Goal: Transaction & Acquisition: Purchase product/service

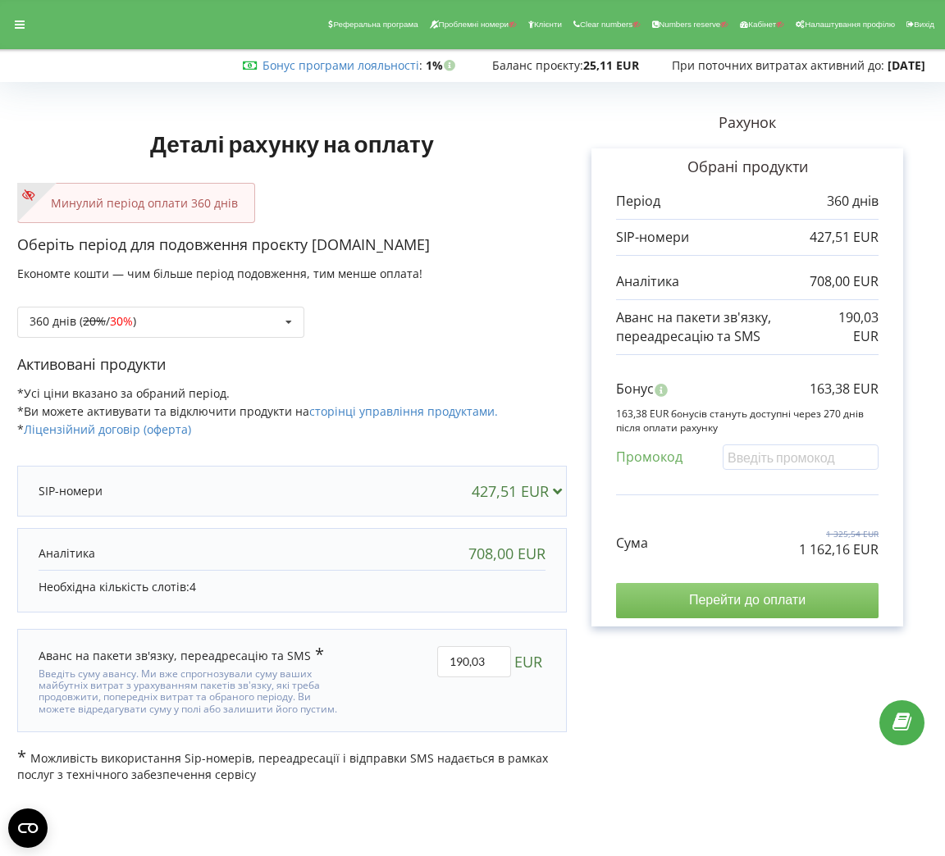
click at [730, 610] on input "Перейти до оплати" at bounding box center [747, 600] width 263 height 34
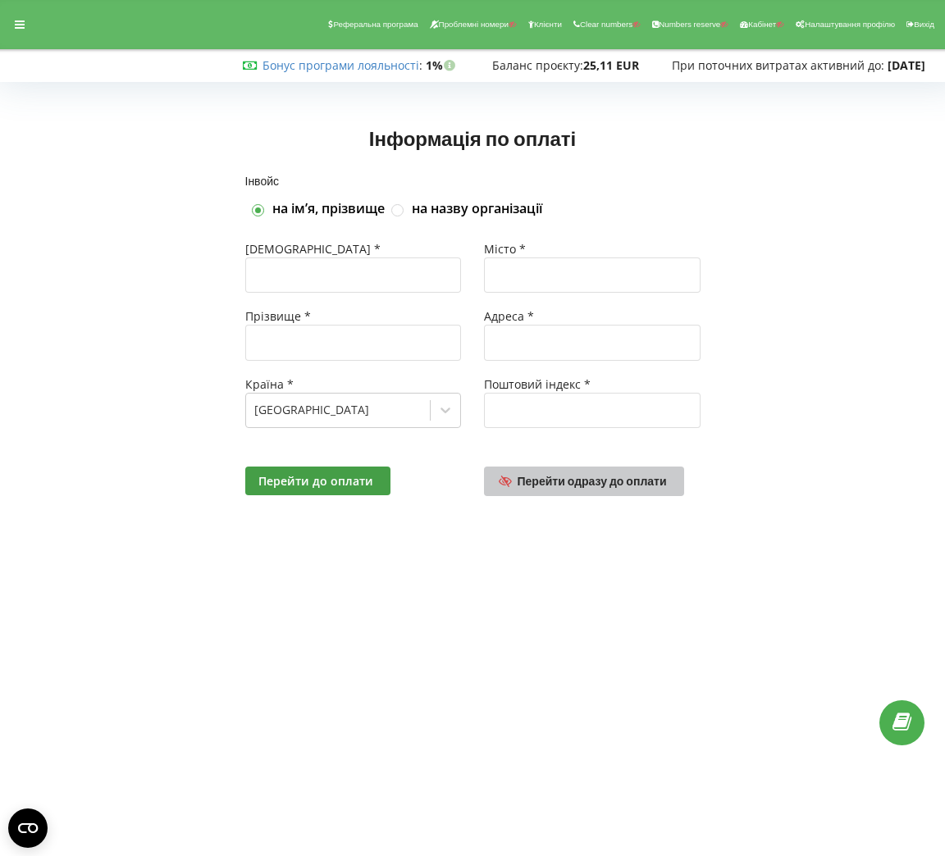
click at [553, 477] on span "Перейти одразу до оплати" at bounding box center [592, 481] width 149 height 14
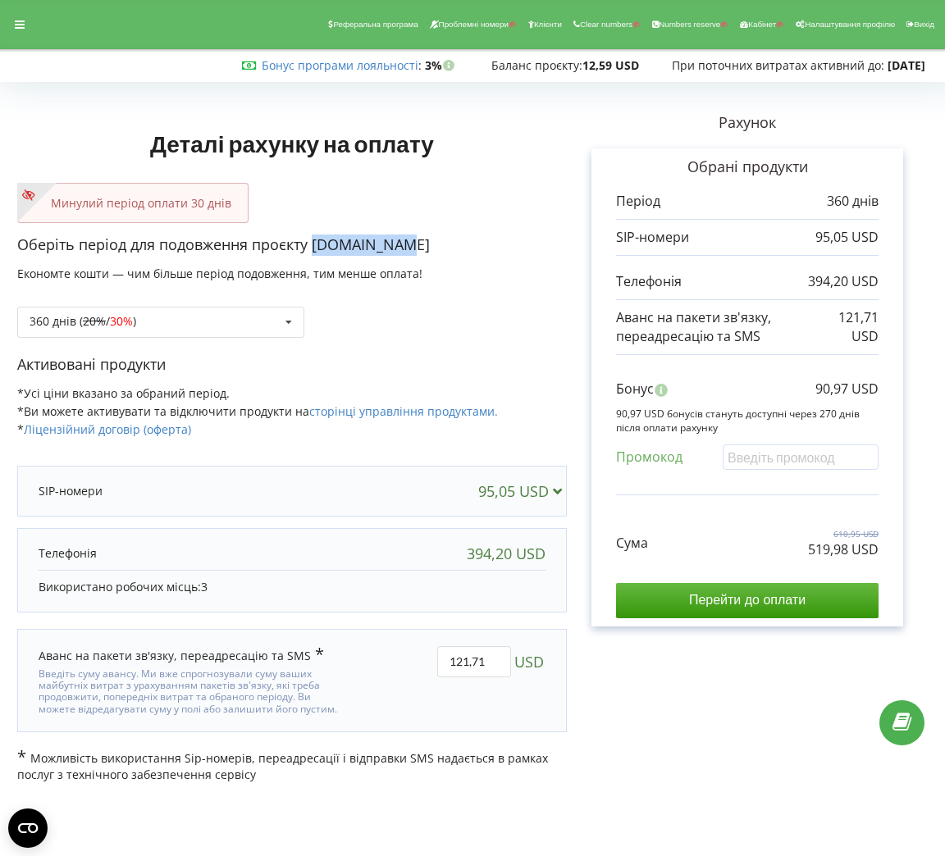
drag, startPoint x: 426, startPoint y: 240, endPoint x: 313, endPoint y: 243, distance: 113.2
click at [313, 243] on p "Оберіть період для подовження проєкту buno.com.ua" at bounding box center [292, 245] width 550 height 21
copy p "buno.com.ua"
click at [247, 314] on div "360 днів ( 20% / 30% ) Поповнити баланс без подовження 20% / 30% 30% /" at bounding box center [160, 322] width 287 height 31
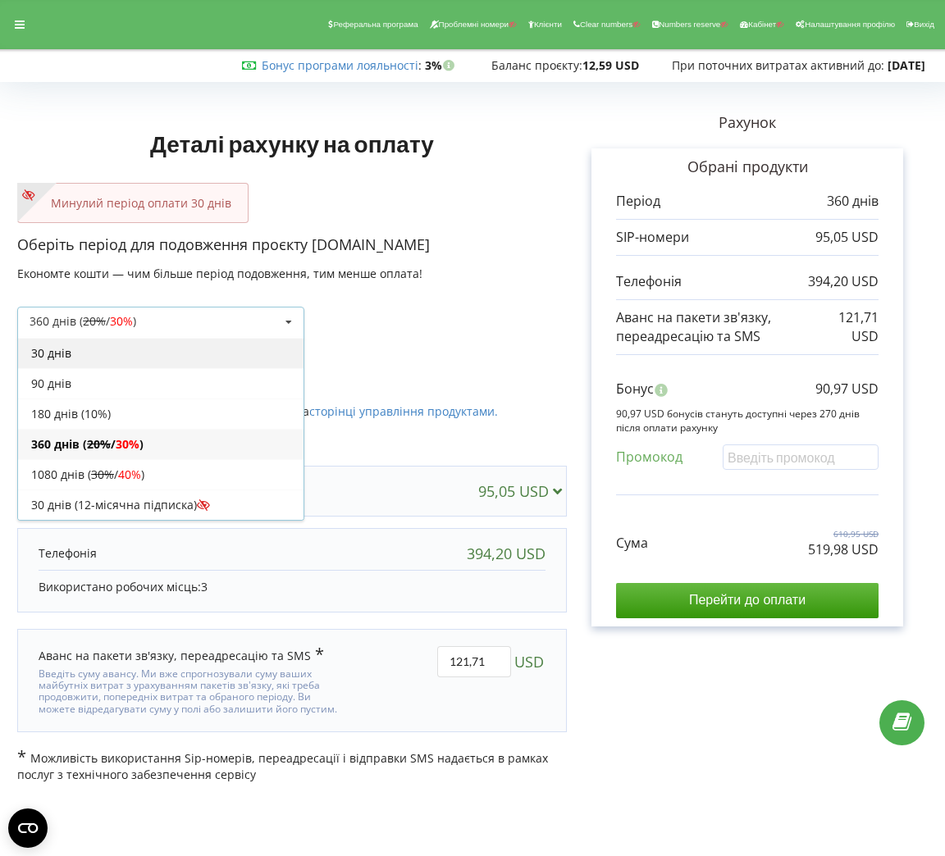
click at [76, 358] on div "30 днів" at bounding box center [160, 353] width 285 height 30
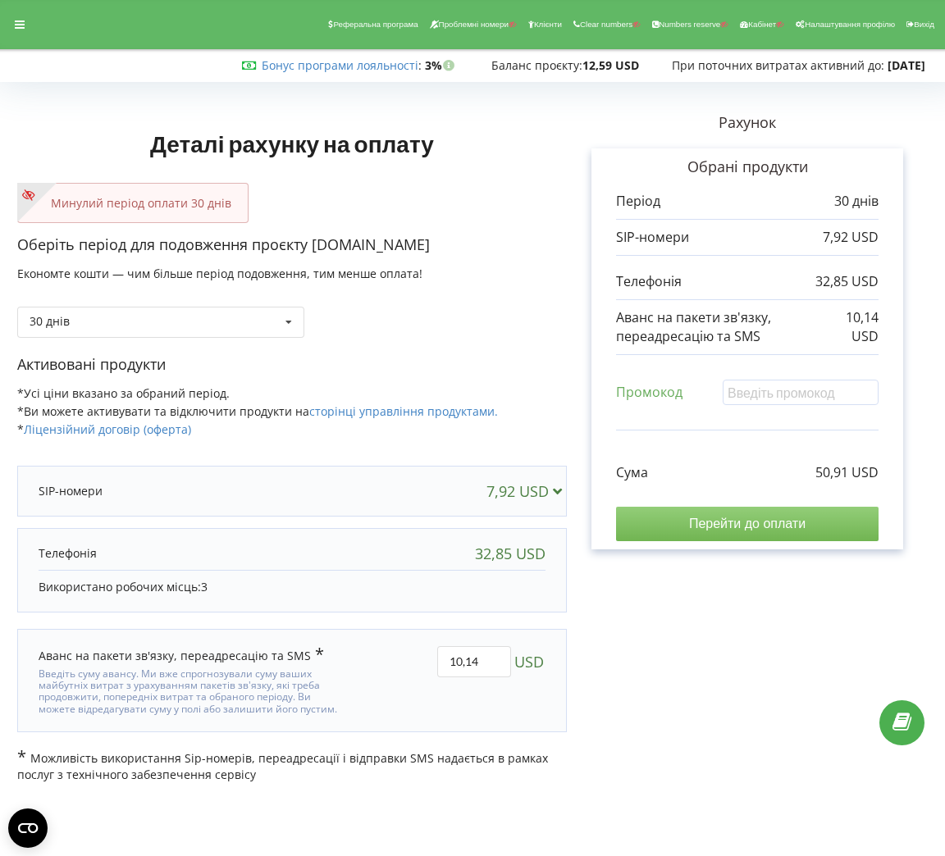
click at [722, 527] on input "Перейти до оплати" at bounding box center [747, 524] width 263 height 34
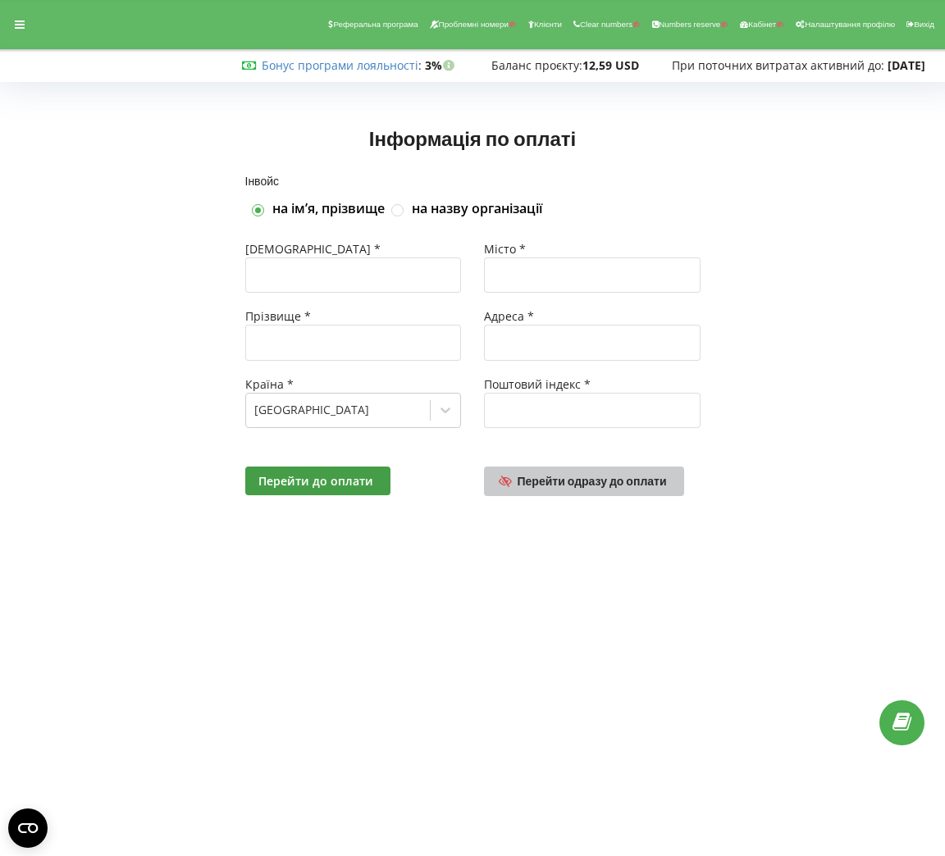
click at [621, 477] on span "Перейти одразу до оплати" at bounding box center [592, 481] width 149 height 14
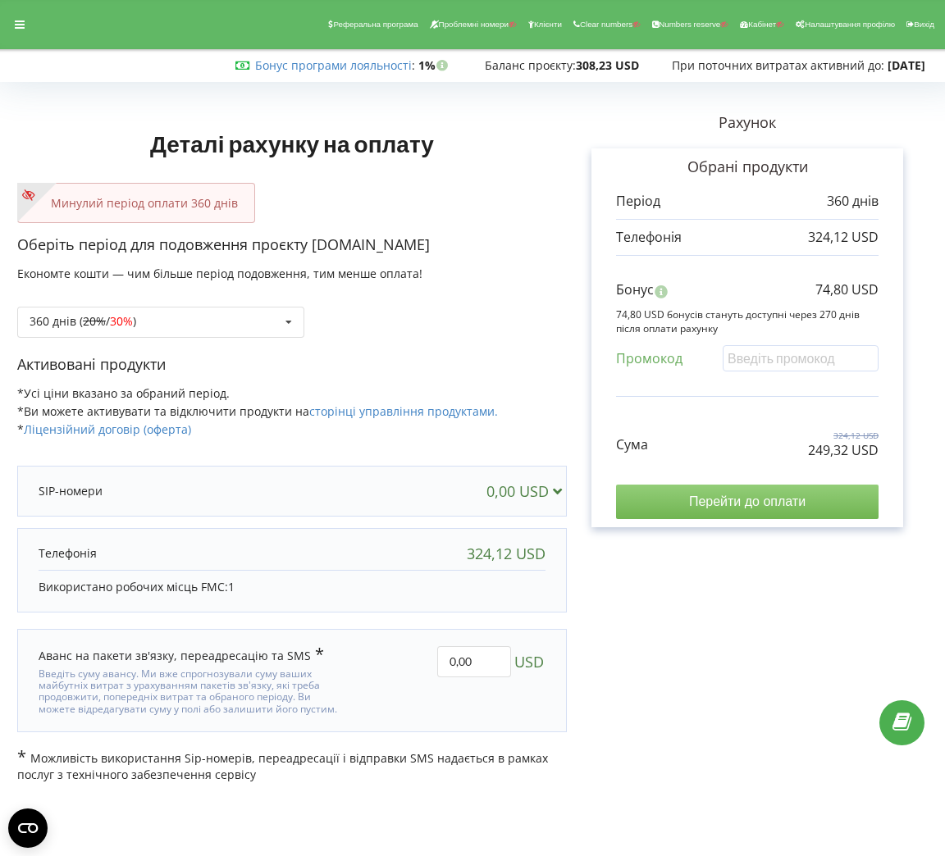
click at [793, 509] on input "Перейти до оплати" at bounding box center [747, 502] width 263 height 34
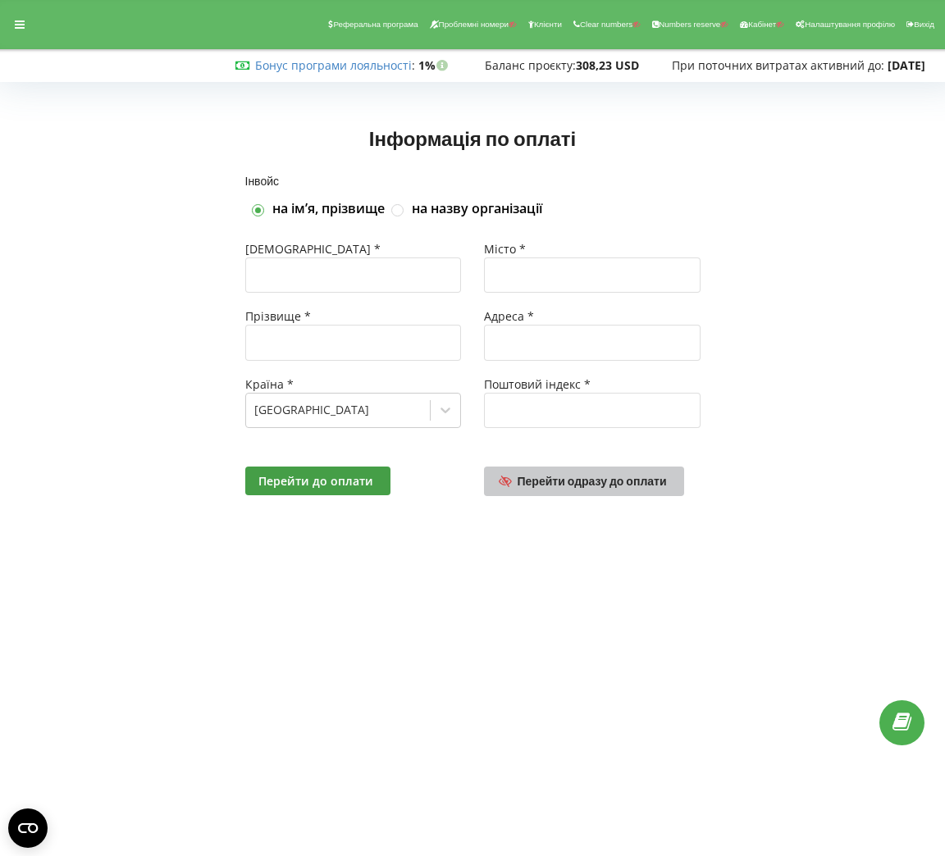
click at [641, 471] on link "Перейти одразу до оплати" at bounding box center [584, 482] width 200 height 30
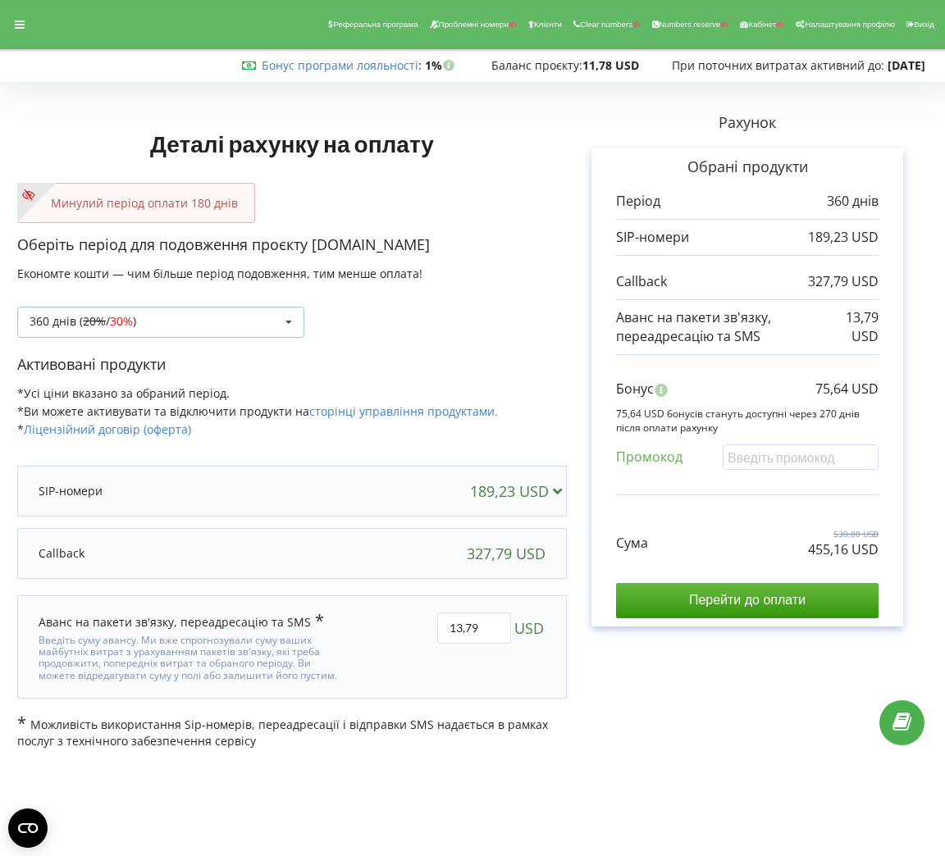
click at [250, 328] on div "360 днів ( 20% / 30% ) Поповнити баланс без подовження 20%" at bounding box center [160, 322] width 287 height 31
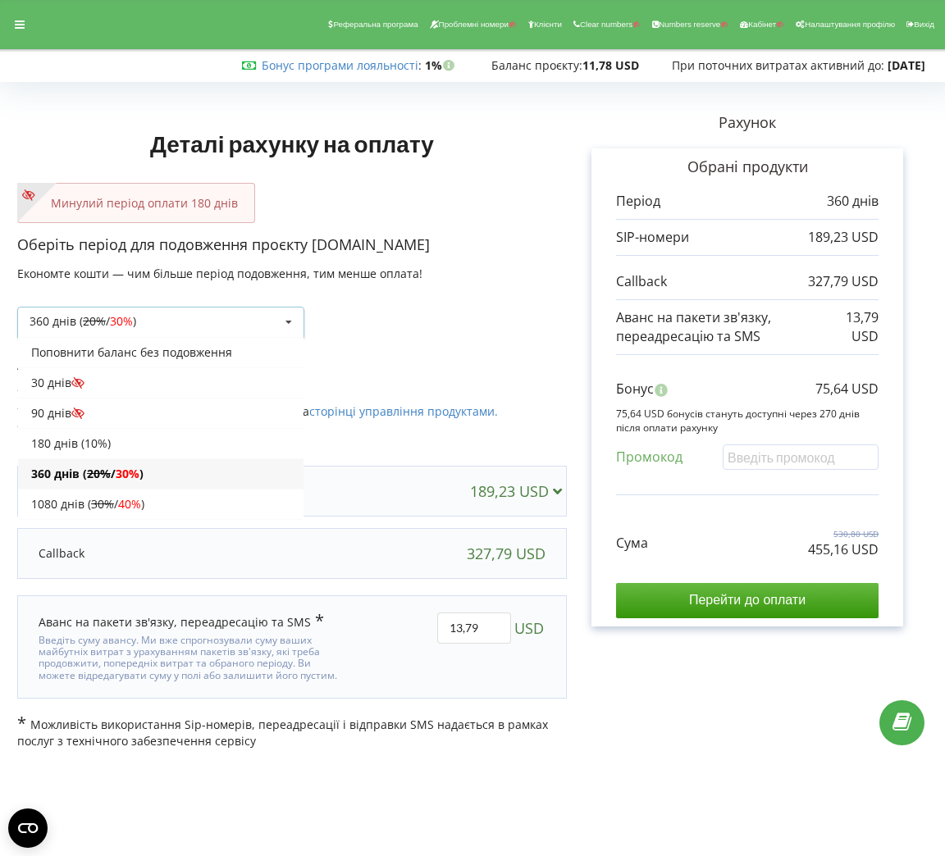
scroll to position [33, 0]
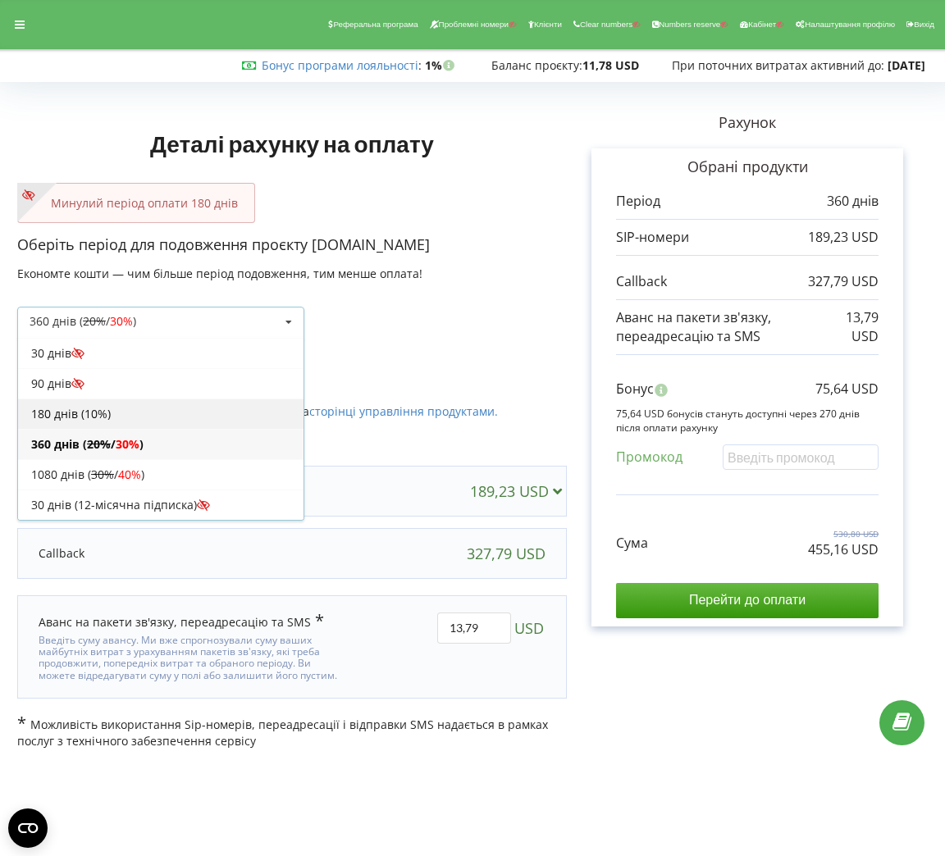
click at [57, 418] on div "180 днів (10%)" at bounding box center [160, 414] width 285 height 30
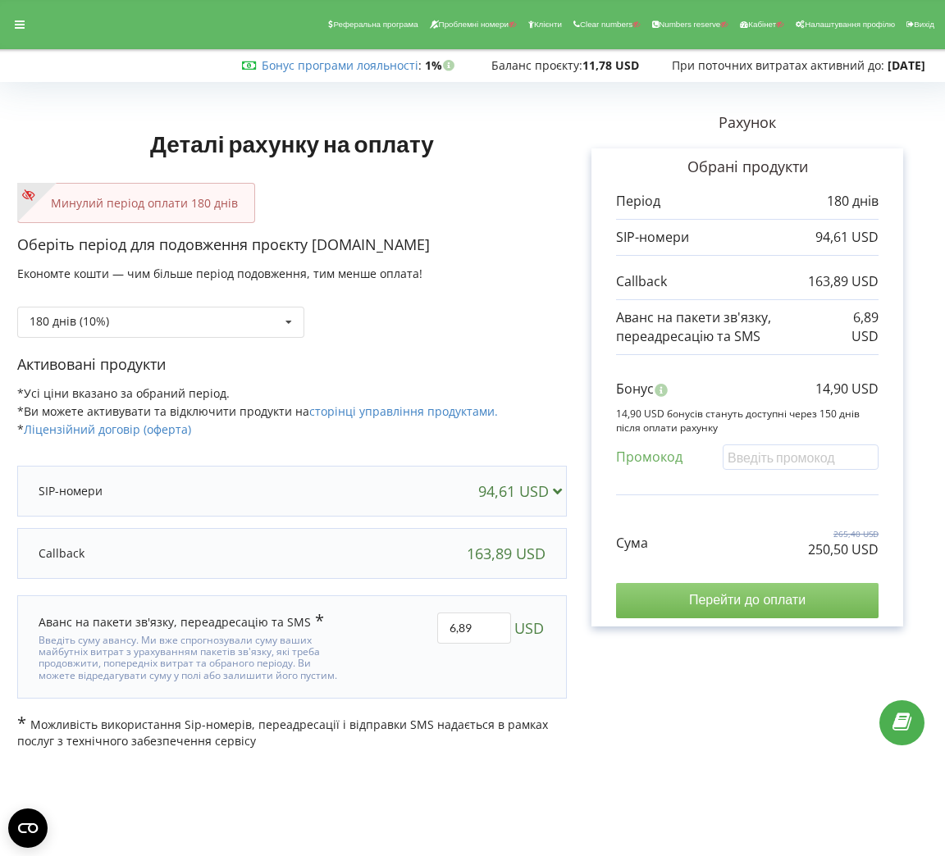
click at [779, 603] on input "Перейти до оплати" at bounding box center [747, 600] width 263 height 34
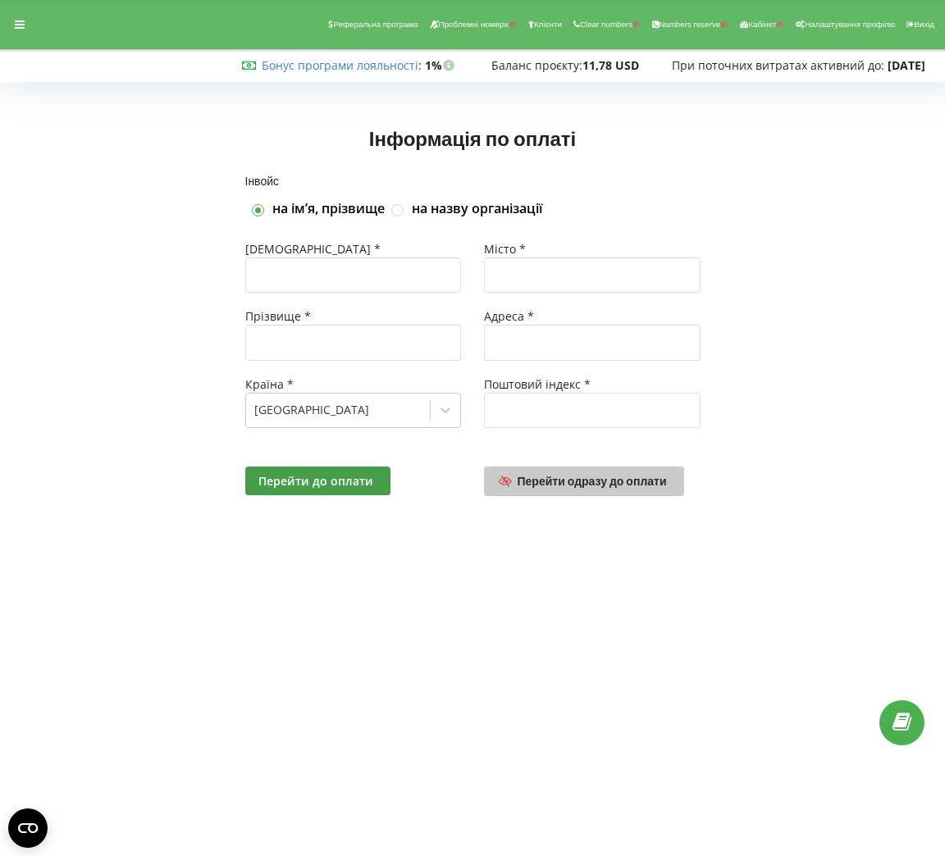
click at [535, 477] on span "Перейти одразу до оплати" at bounding box center [592, 481] width 149 height 14
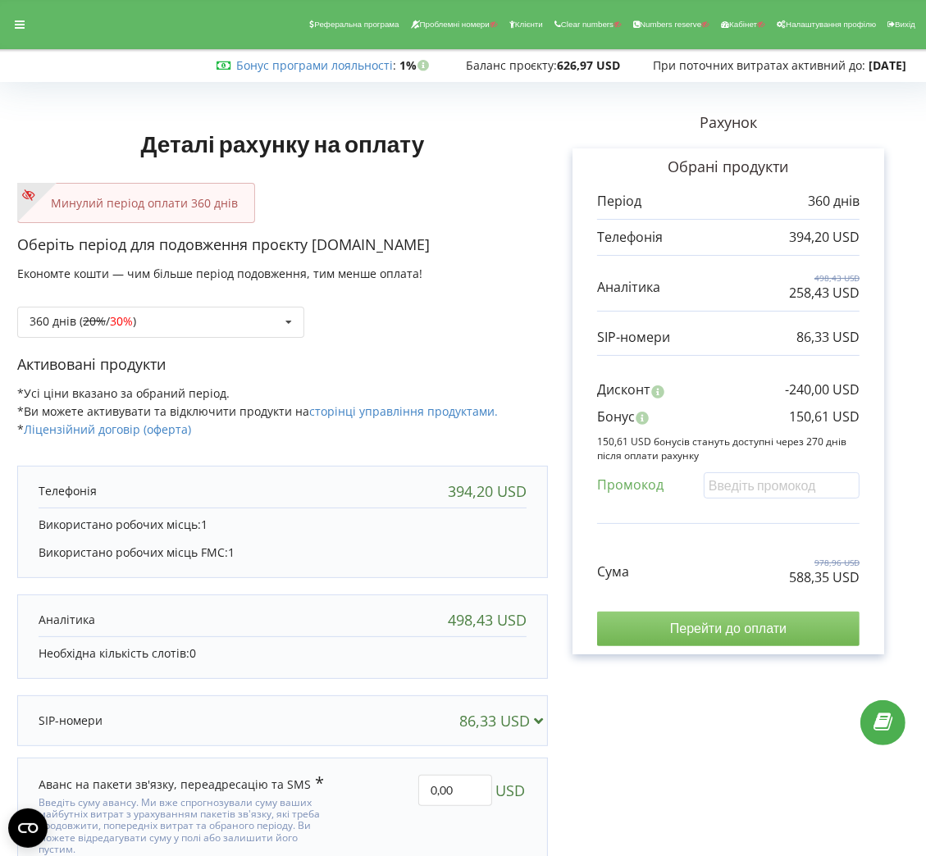
click at [712, 640] on input "Перейти до оплати" at bounding box center [728, 629] width 263 height 34
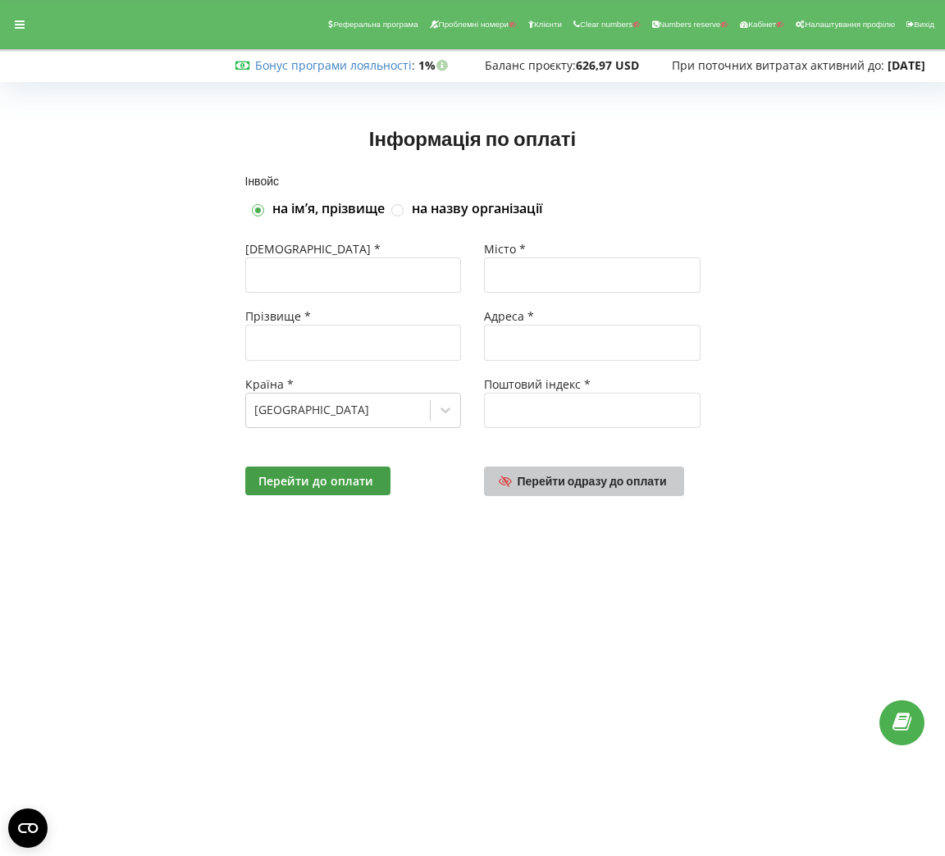
click at [582, 477] on span "Перейти одразу до оплати" at bounding box center [592, 481] width 149 height 14
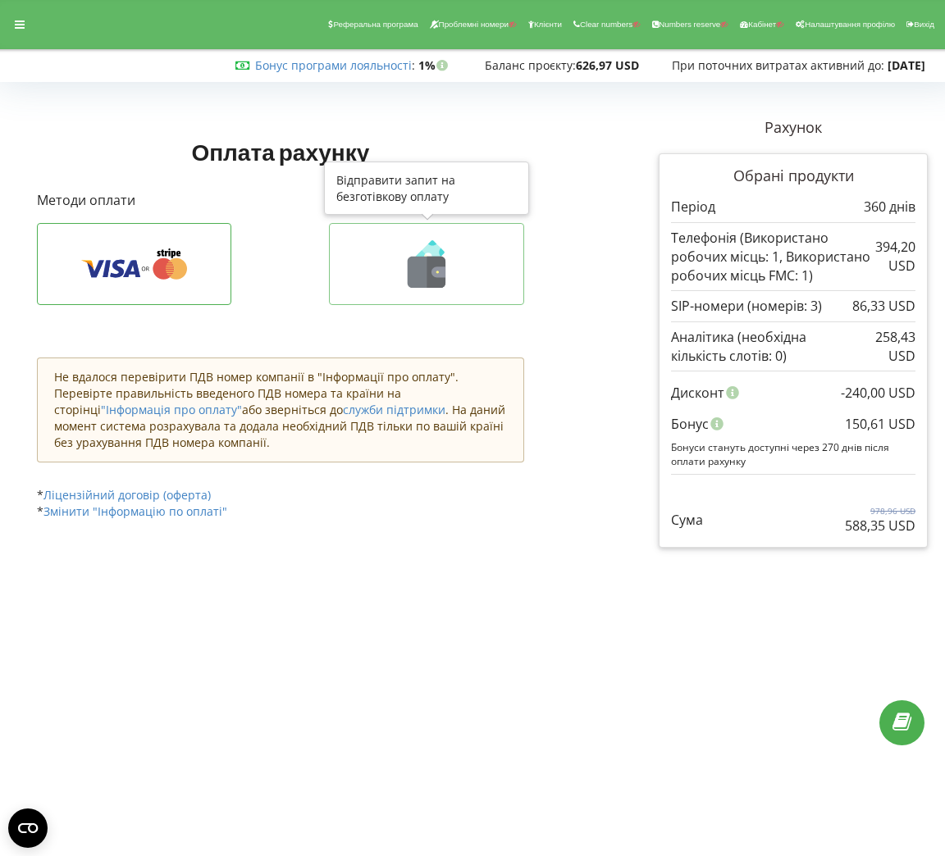
click at [480, 285] on icon at bounding box center [426, 264] width 161 height 48
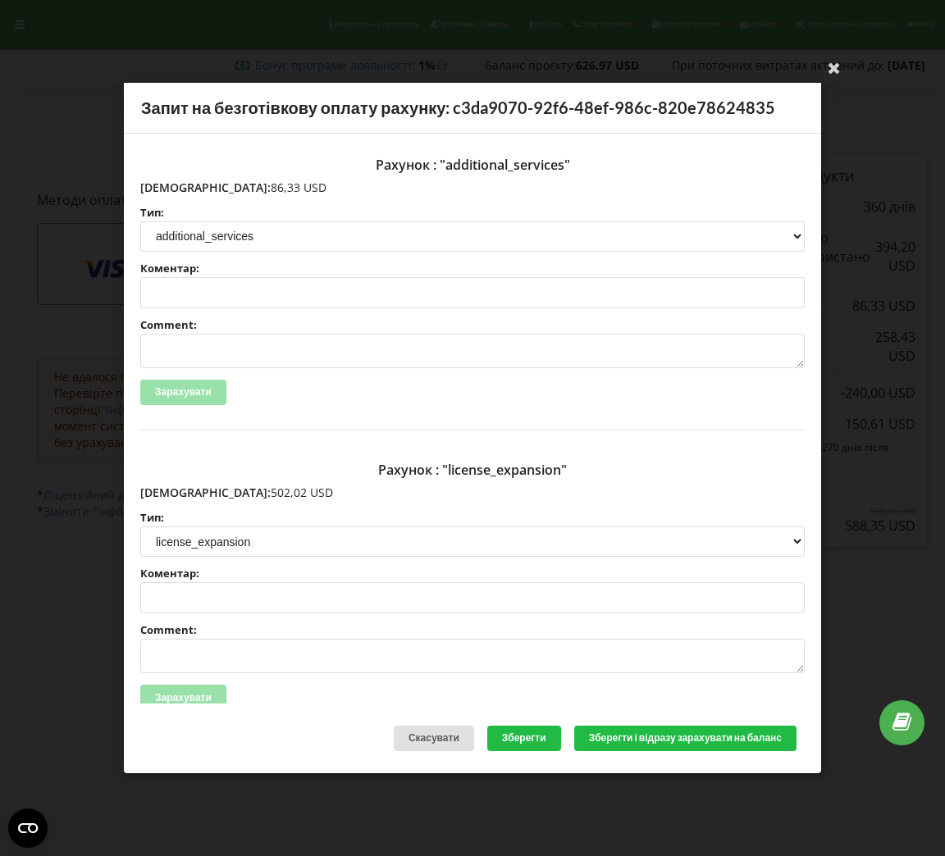
drag, startPoint x: 244, startPoint y: 491, endPoint x: 174, endPoint y: 490, distance: 70.6
click at [174, 490] on p "Сума: 502,02 USD" at bounding box center [472, 493] width 664 height 16
copy p "502,02 USD"
drag, startPoint x: 233, startPoint y: 180, endPoint x: 178, endPoint y: 189, distance: 55.6
click at [178, 189] on p "Сума: 86,33 USD" at bounding box center [472, 188] width 664 height 16
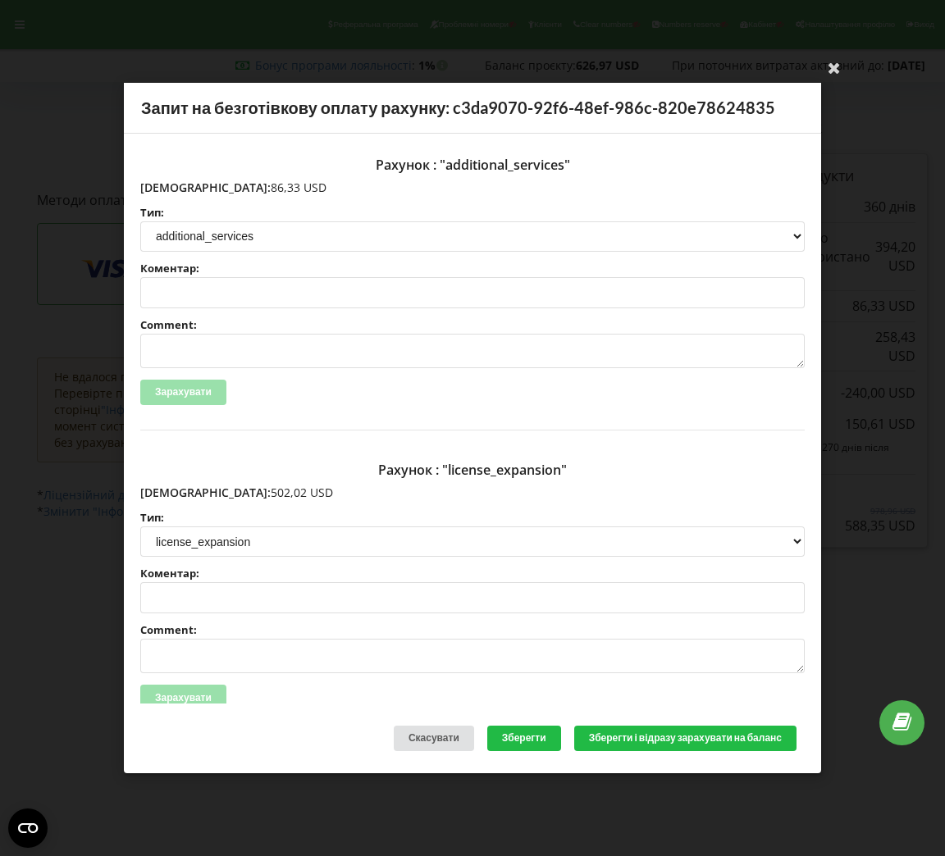
copy p "86,33 USD"
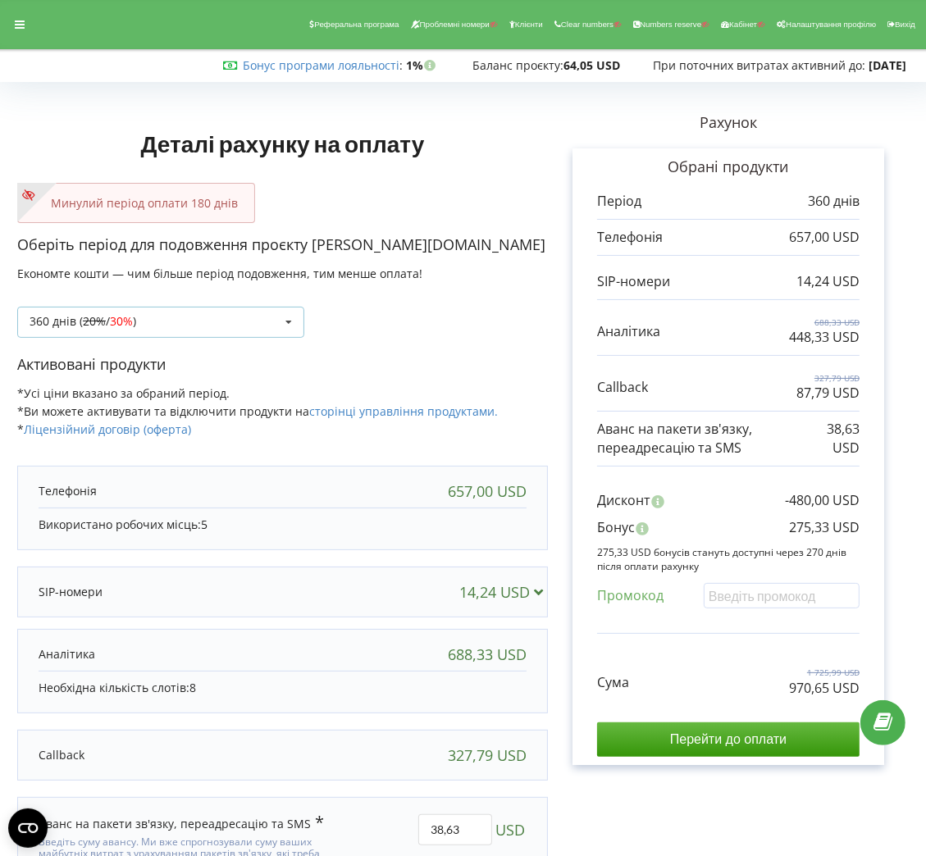
click at [211, 328] on div "360 днів ( 20% / 30% ) Поповнити баланс без подовження 20%" at bounding box center [160, 322] width 287 height 31
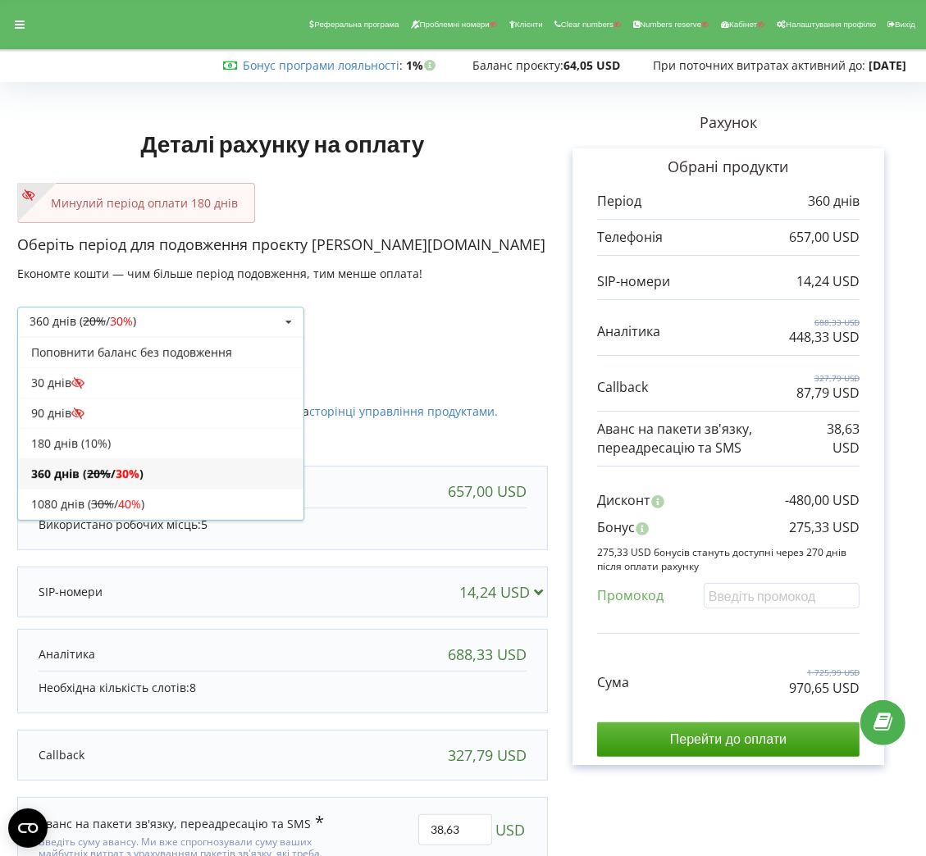
scroll to position [33, 0]
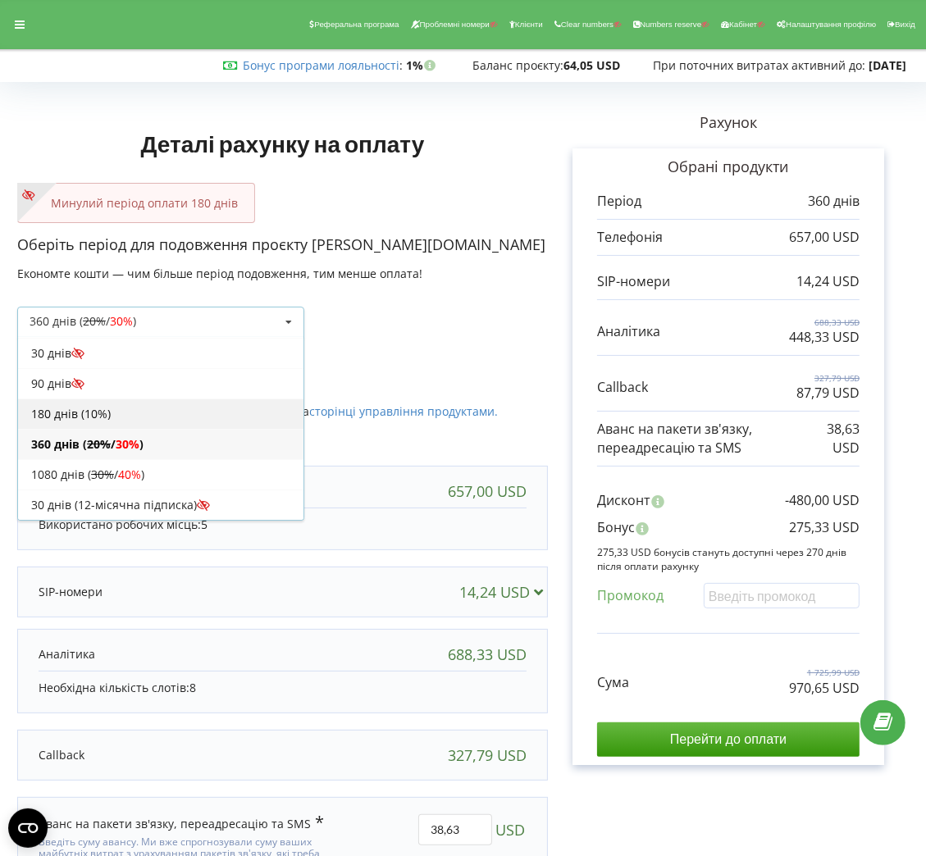
click at [168, 420] on div "180 днів (10%)" at bounding box center [160, 414] width 285 height 30
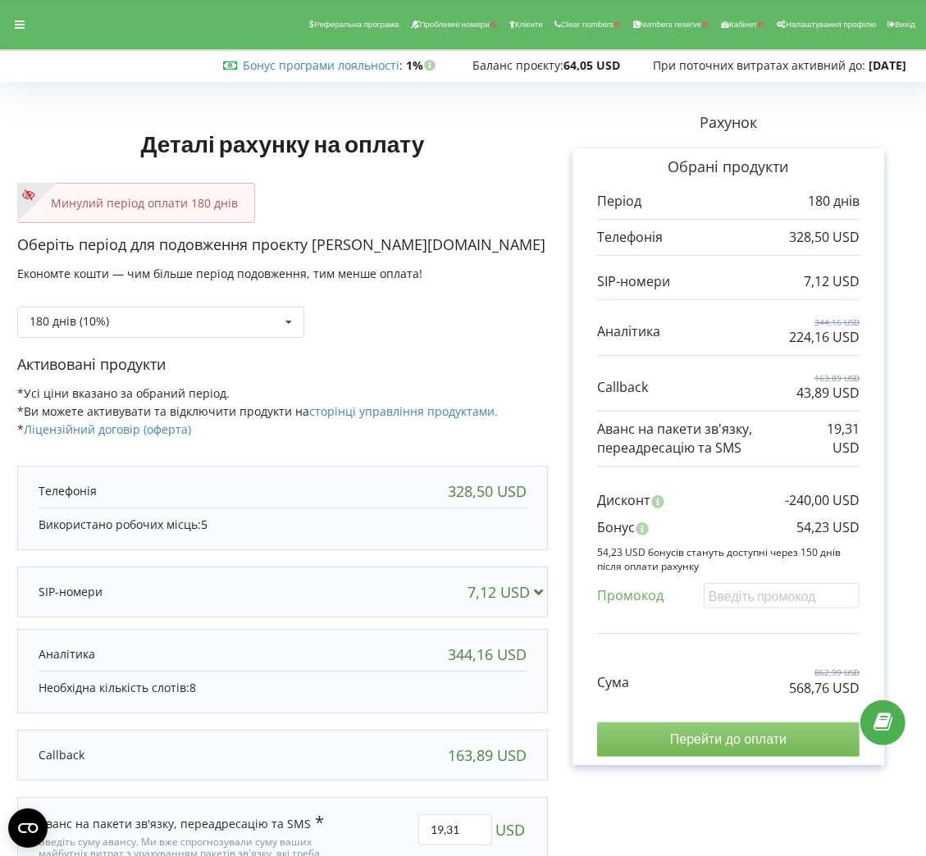
click at [729, 733] on input "Перейти до оплати" at bounding box center [728, 740] width 263 height 34
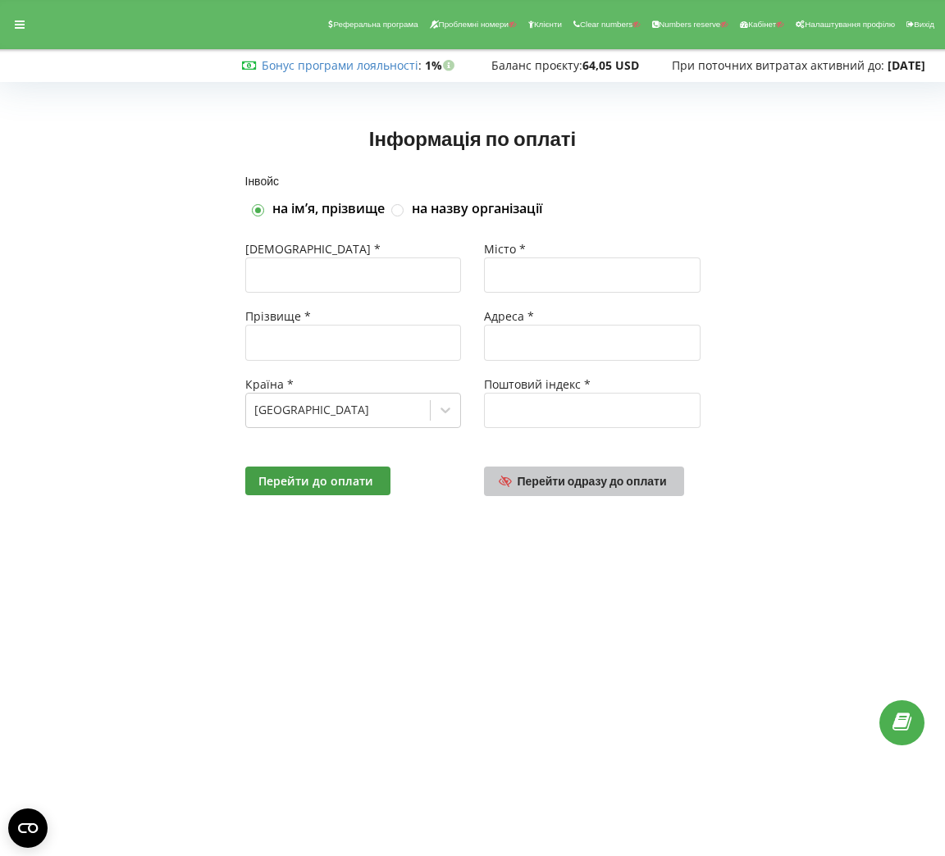
click at [538, 476] on span "Перейти одразу до оплати" at bounding box center [592, 481] width 149 height 14
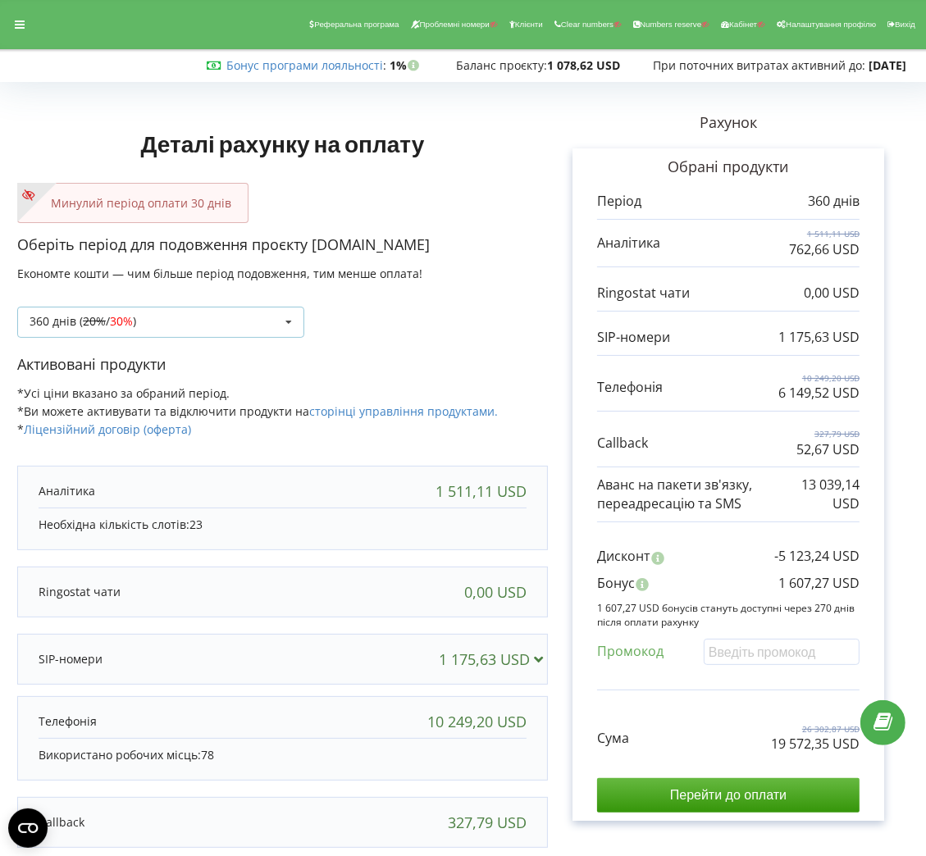
click at [286, 313] on icon at bounding box center [288, 323] width 25 height 30
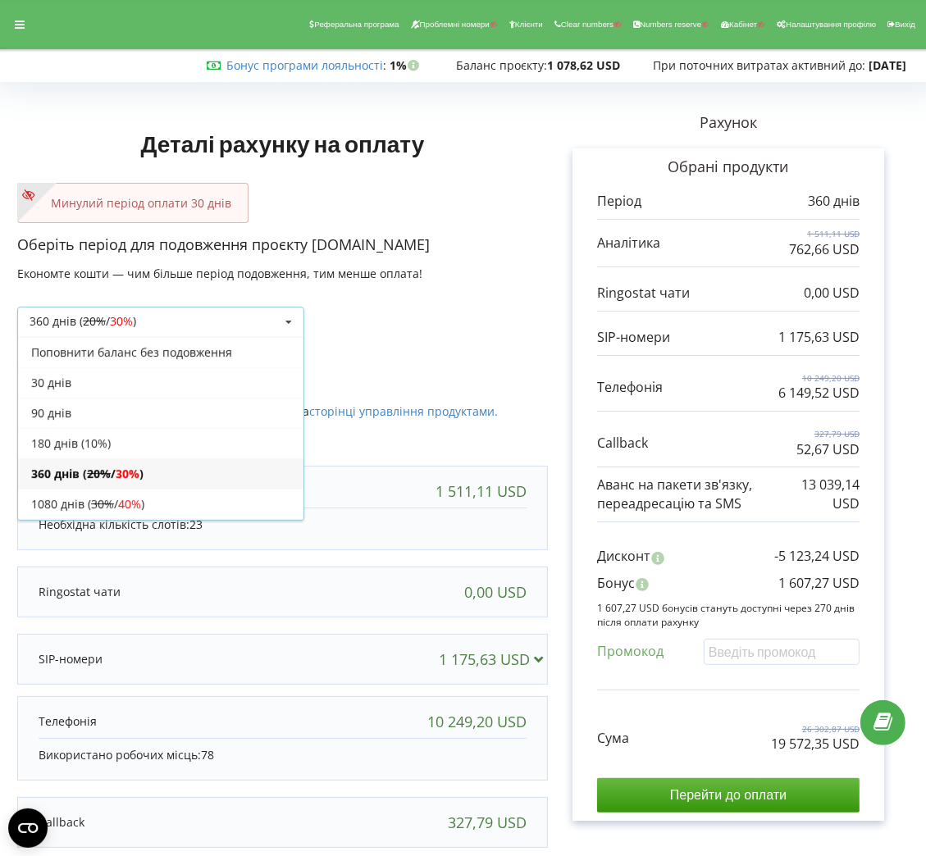
scroll to position [31, 0]
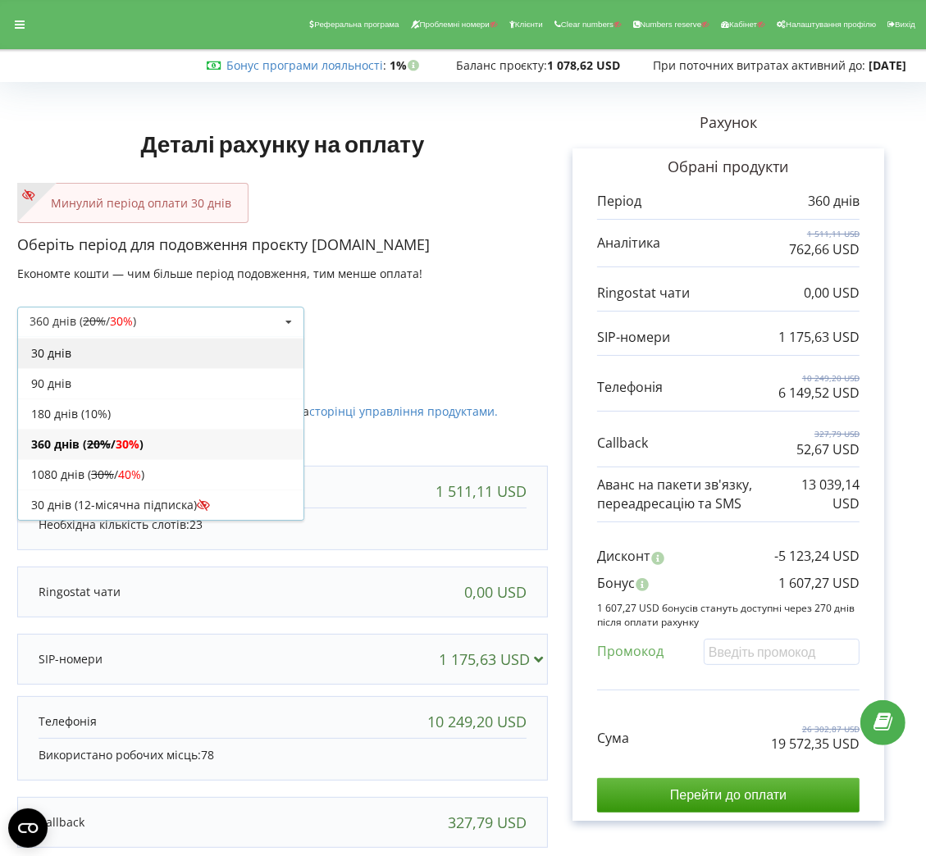
click at [156, 358] on div "30 днів" at bounding box center [160, 353] width 285 height 30
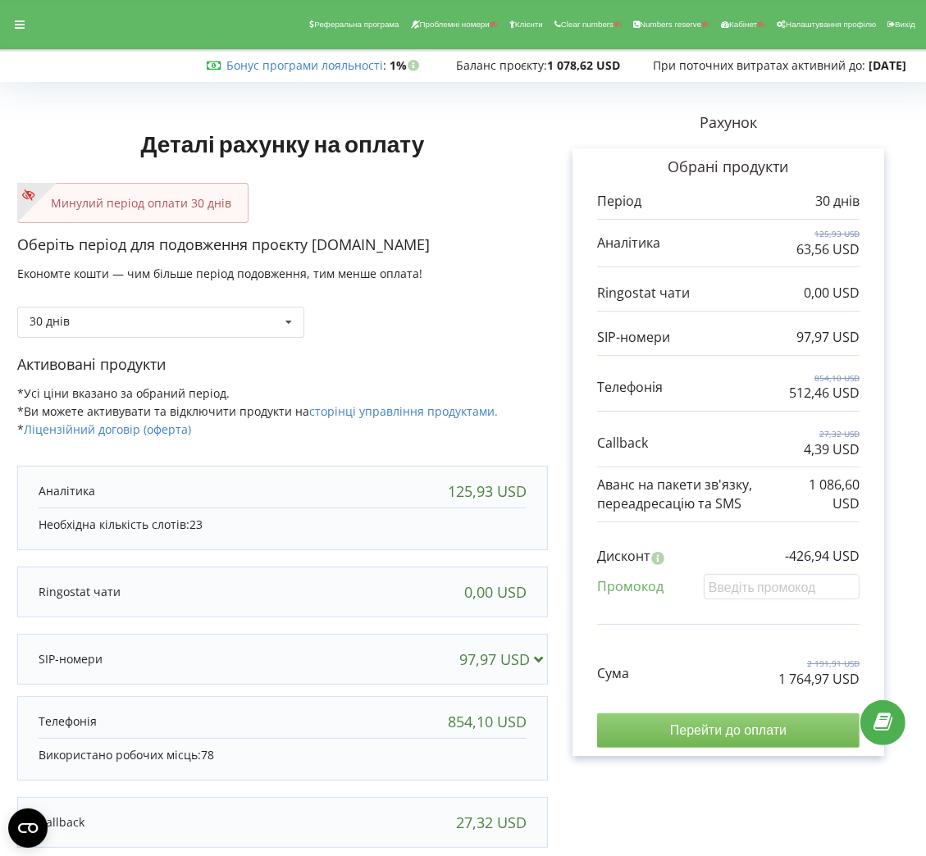
click at [667, 727] on input "Перейти до оплати" at bounding box center [728, 731] width 263 height 34
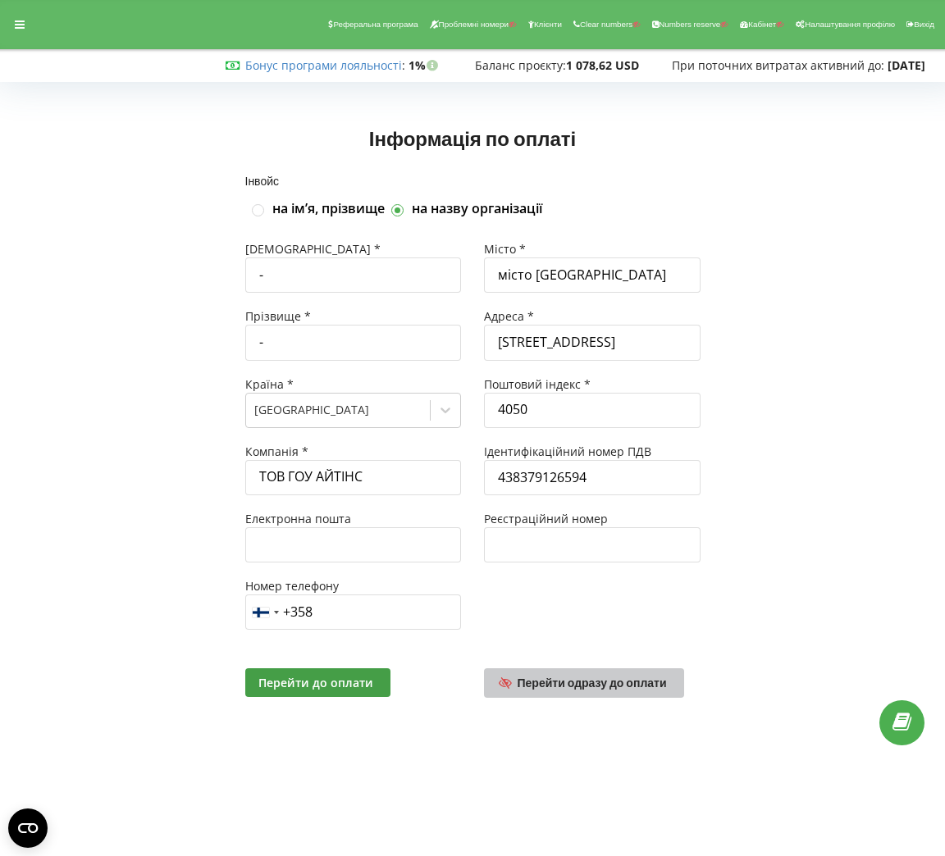
click at [578, 686] on span "Перейти одразу до оплати" at bounding box center [592, 683] width 149 height 14
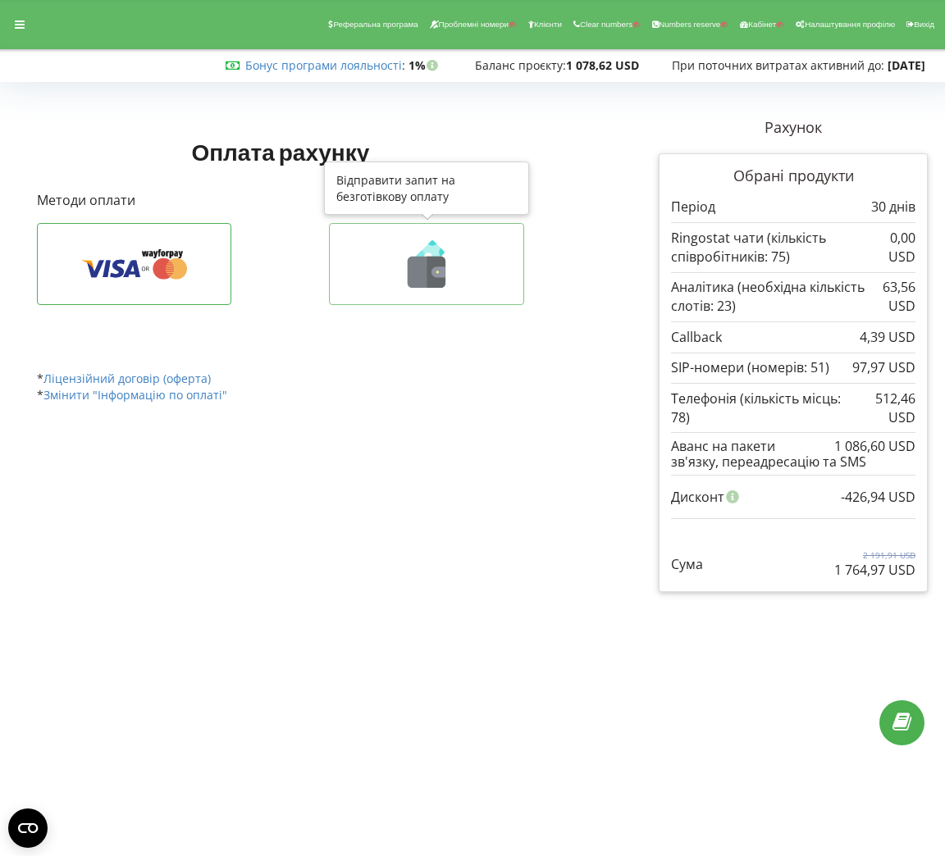
click at [366, 280] on icon at bounding box center [426, 264] width 161 height 48
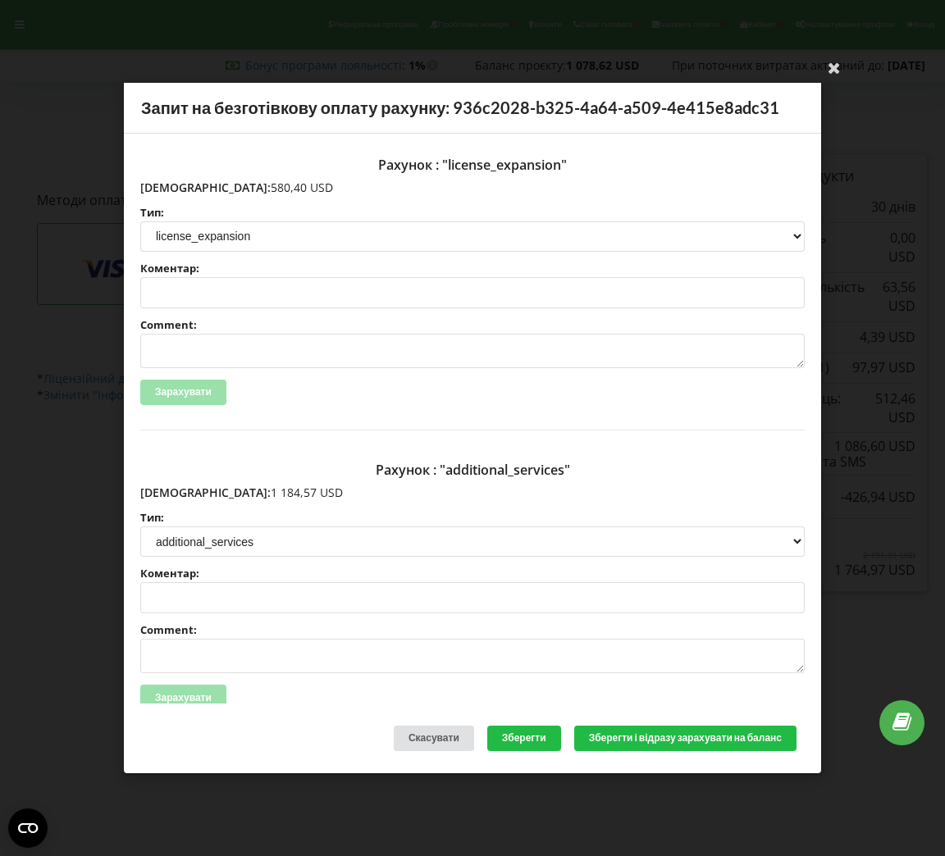
drag, startPoint x: 239, startPoint y: 187, endPoint x: 176, endPoint y: 181, distance: 63.4
click at [176, 181] on p "[DEMOGRAPHIC_DATA]: 580,40 USD" at bounding box center [472, 188] width 664 height 16
copy p "580,40 USD"
drag, startPoint x: 250, startPoint y: 484, endPoint x: 174, endPoint y: 486, distance: 76.3
click at [174, 486] on p "[DEMOGRAPHIC_DATA]: 1 184,57 USD" at bounding box center [472, 493] width 664 height 16
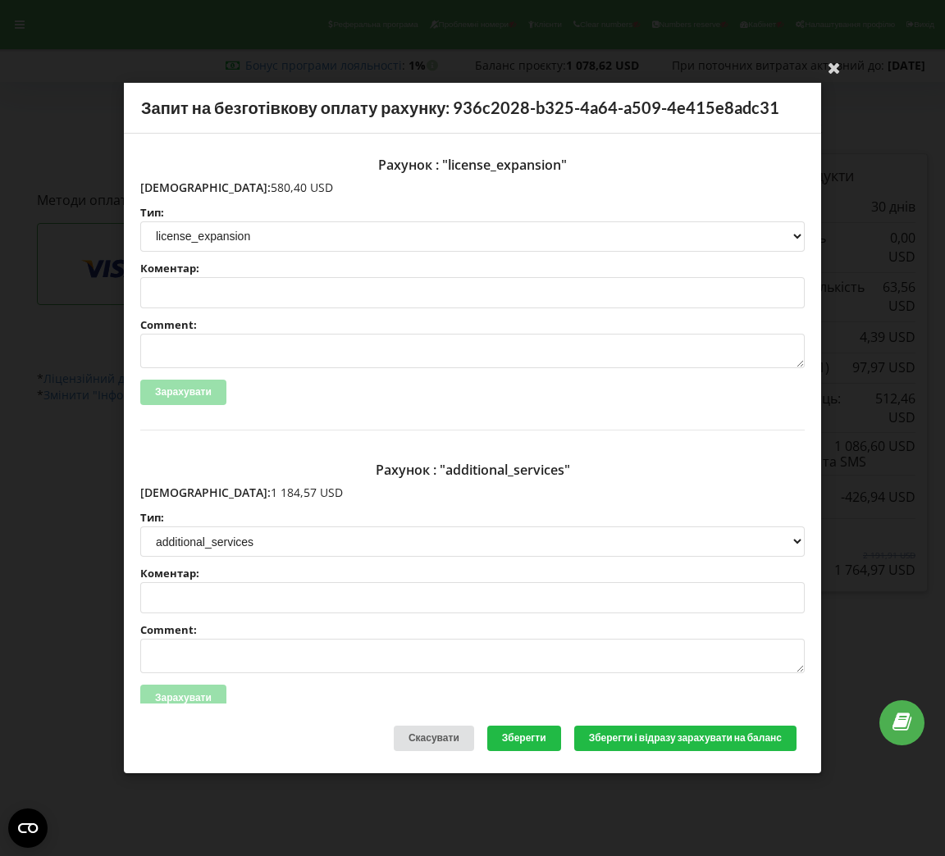
copy p "1 184,57 USD"
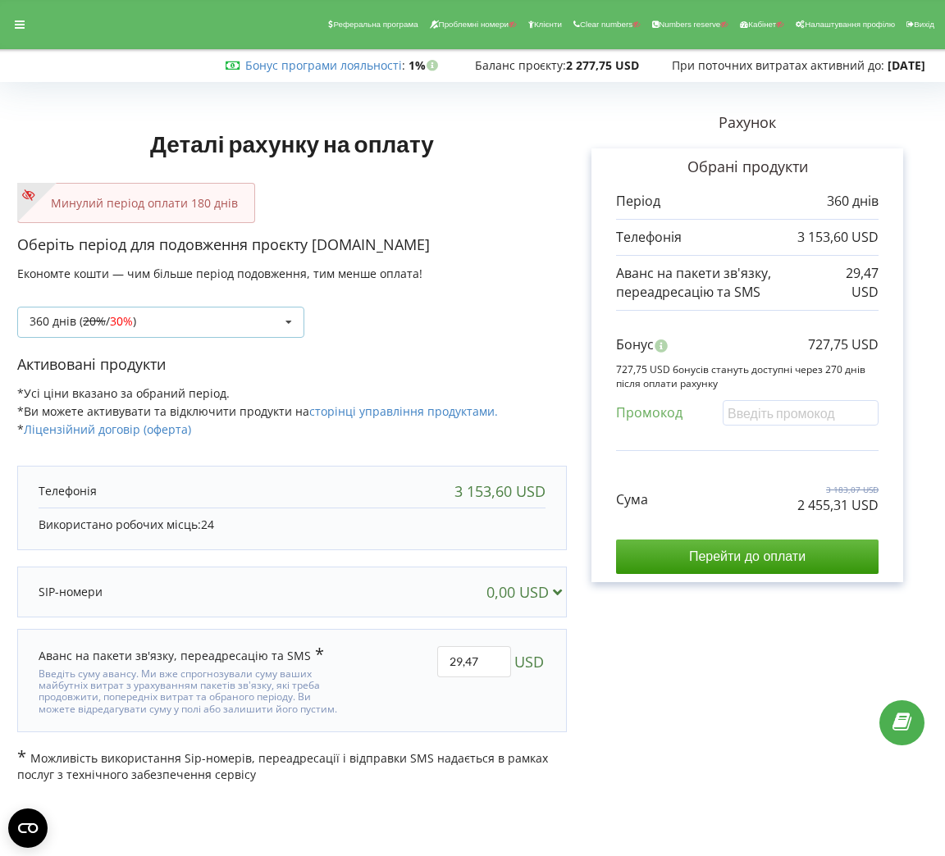
click at [218, 320] on div "360 днів ( 20% / 30% ) Поповнити баланс без подовження 20%" at bounding box center [160, 322] width 287 height 31
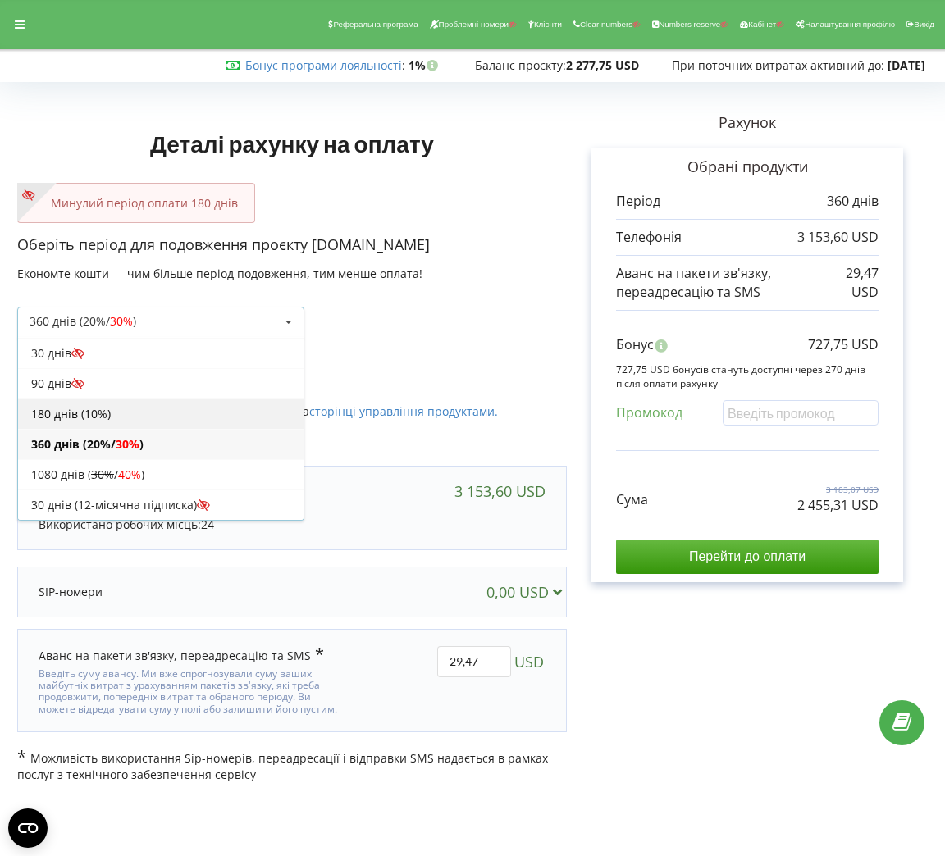
click at [98, 416] on div "180 днів (10%)" at bounding box center [160, 414] width 285 height 30
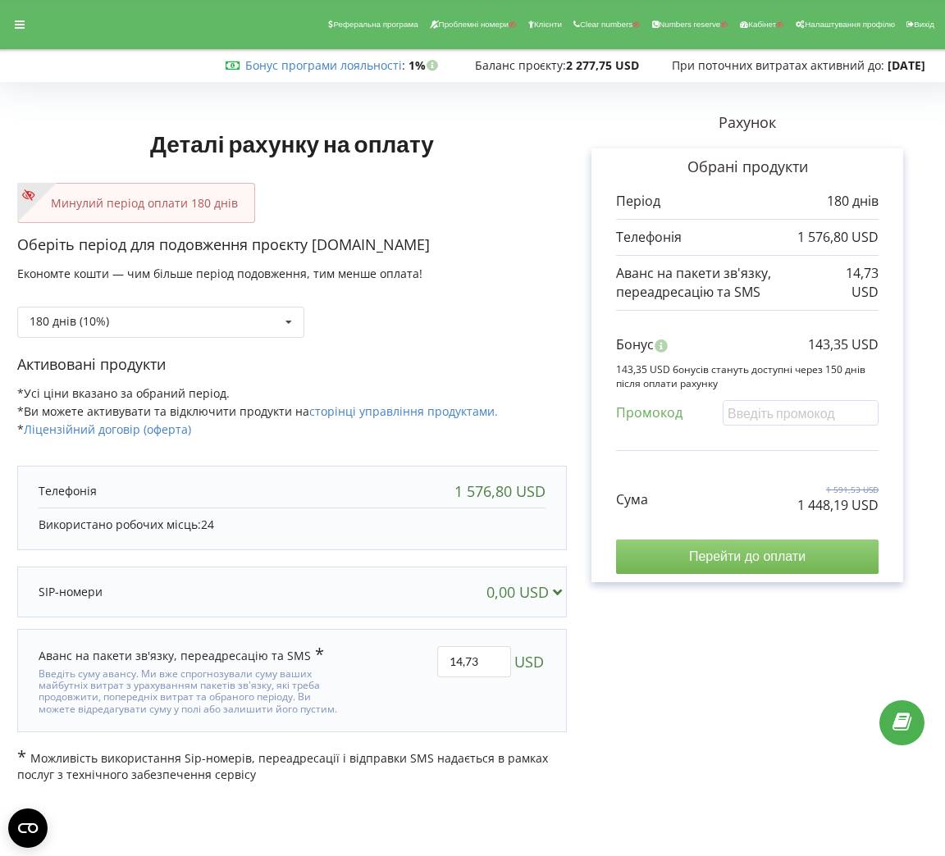
click at [724, 560] on input "Перейти до оплати" at bounding box center [747, 557] width 263 height 34
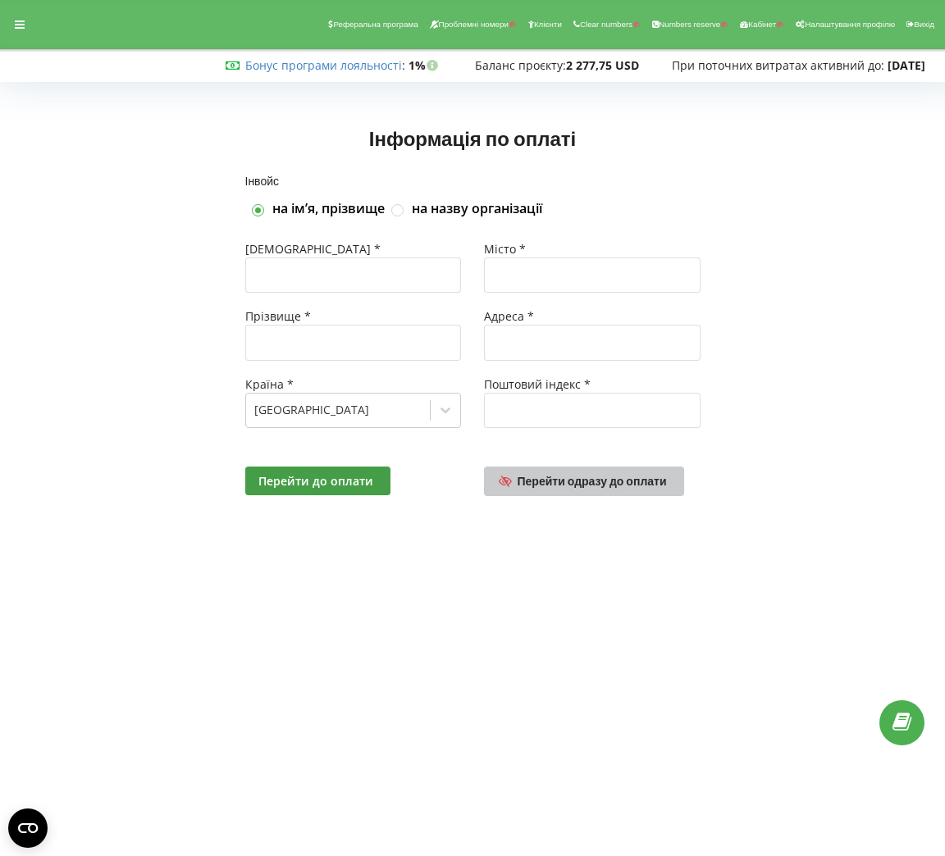
click at [607, 473] on link "Перейти одразу до оплати" at bounding box center [584, 482] width 200 height 30
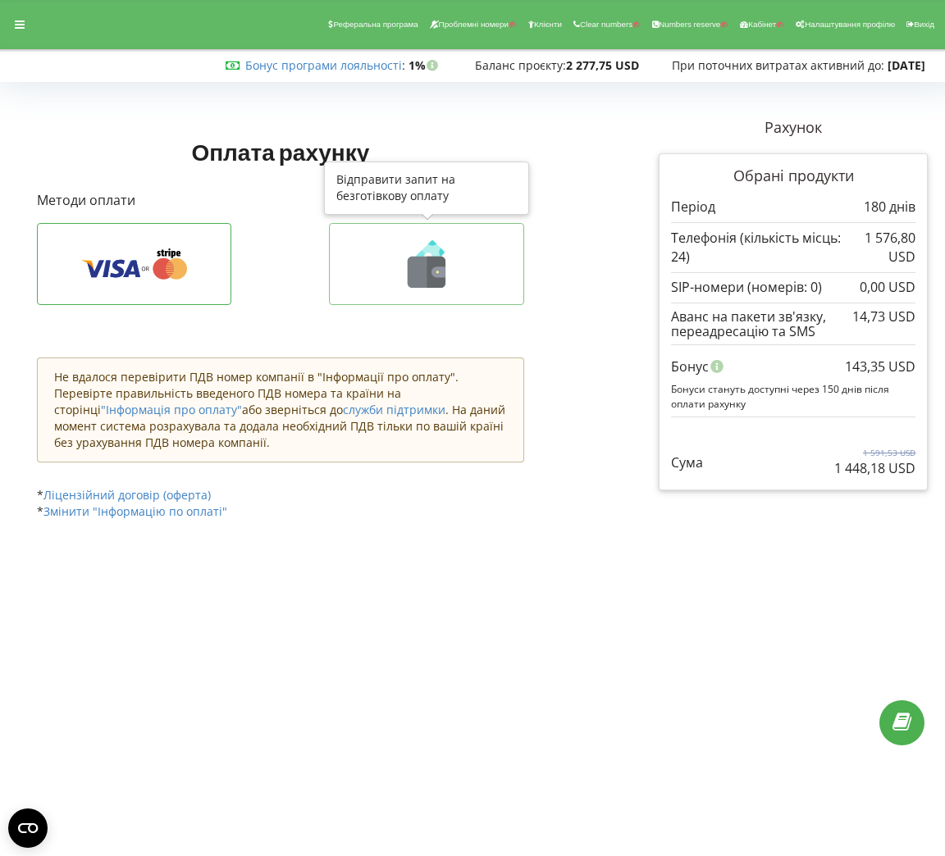
click at [454, 253] on icon at bounding box center [426, 264] width 161 height 48
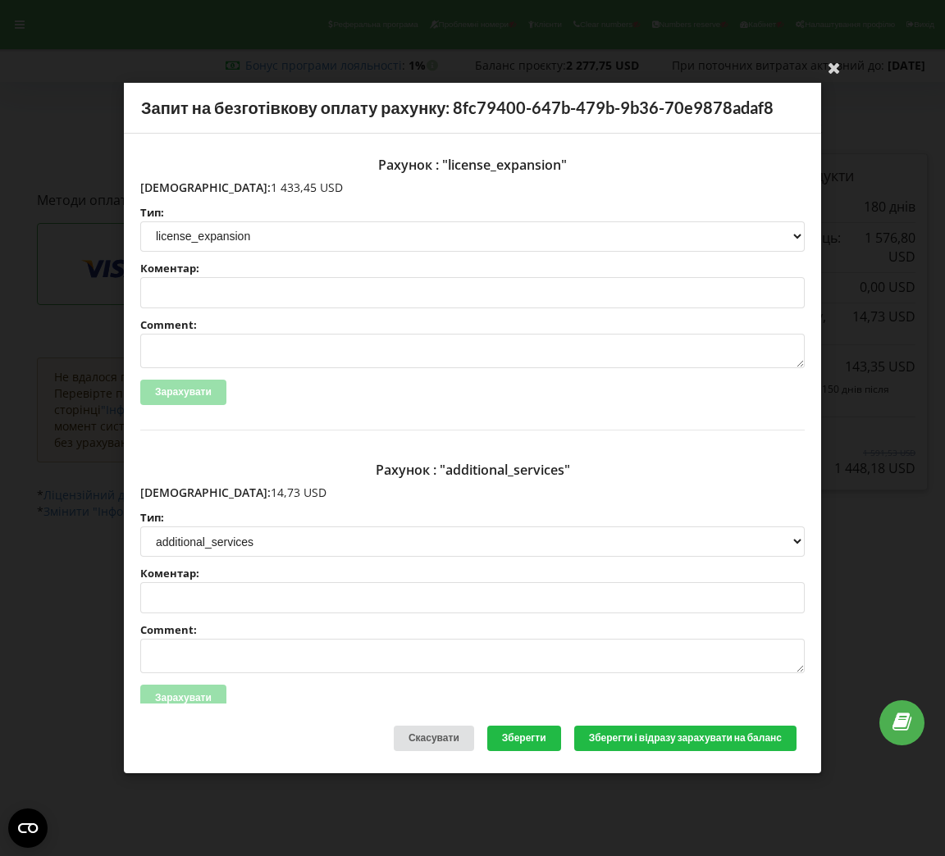
drag, startPoint x: 282, startPoint y: 187, endPoint x: 174, endPoint y: 186, distance: 108.3
click at [174, 186] on p "Сума: 1 433,45 USD" at bounding box center [472, 188] width 664 height 16
copy p "1 433,45 USD"
drag, startPoint x: 252, startPoint y: 500, endPoint x: 178, endPoint y: 492, distance: 74.2
click at [178, 492] on p "Сума: 14,73 USD" at bounding box center [472, 493] width 664 height 16
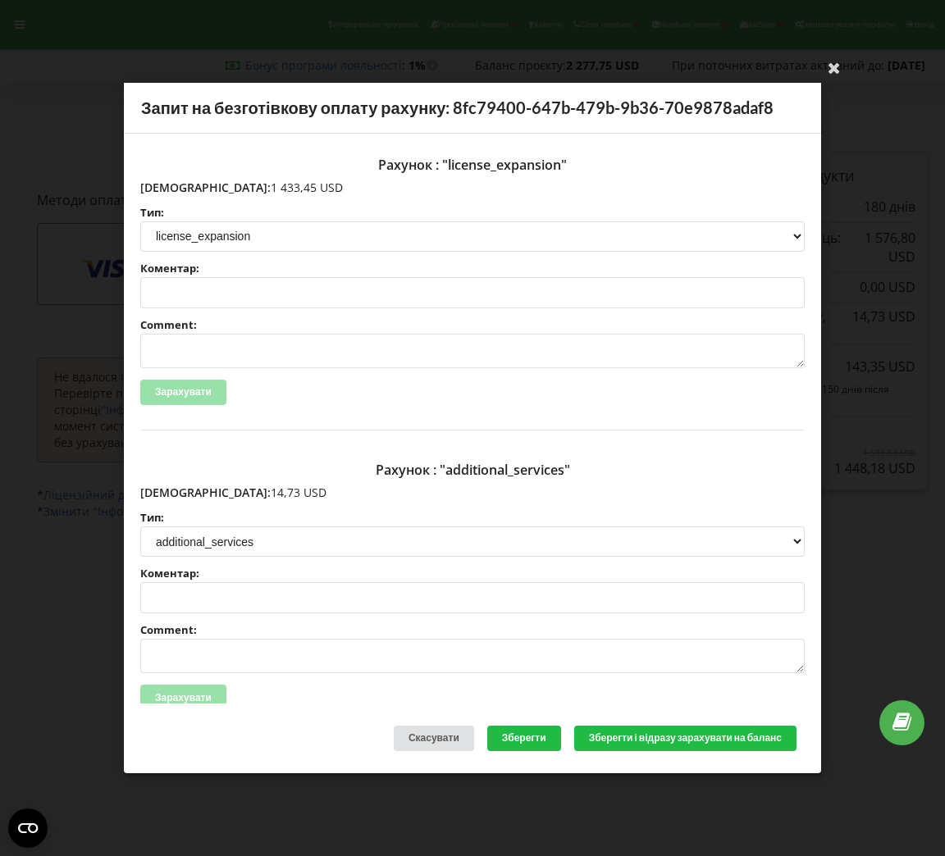
copy p "14,73 USD"
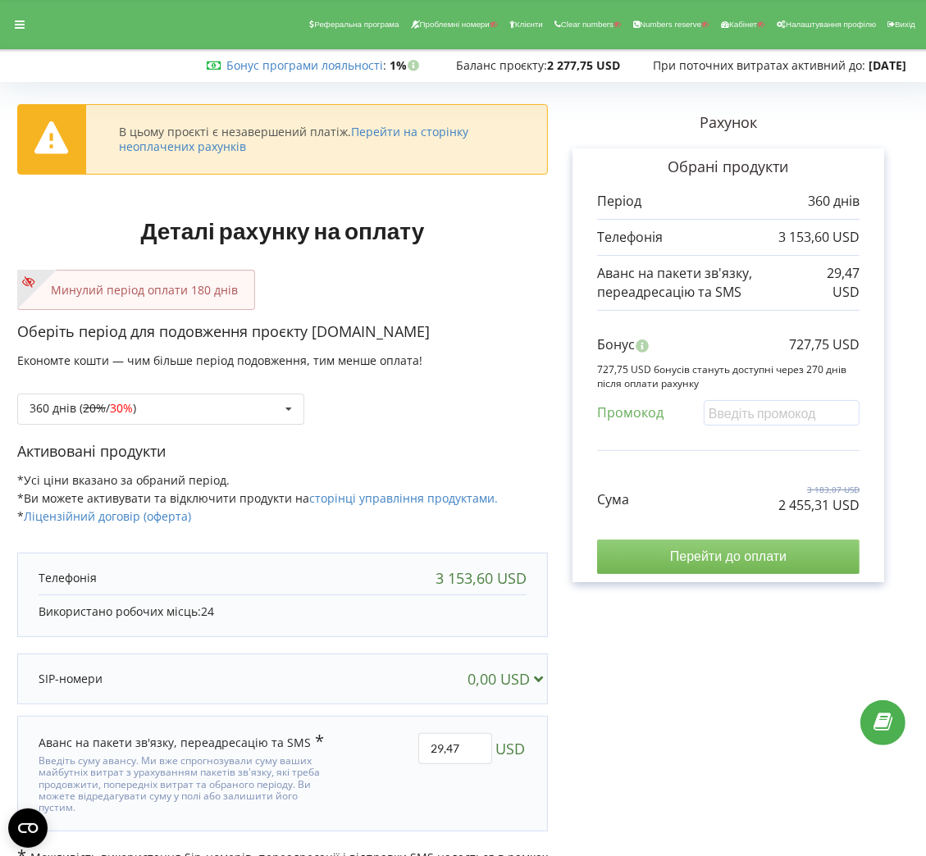
click at [800, 555] on input "Перейти до оплати" at bounding box center [728, 557] width 263 height 34
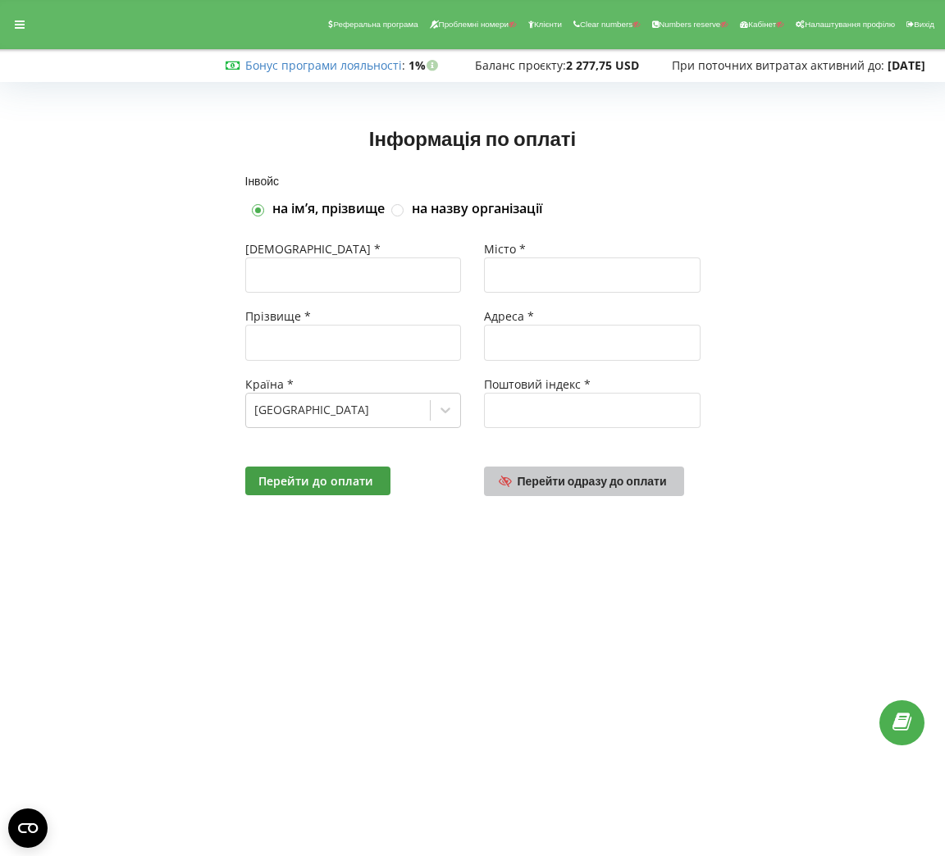
click at [550, 477] on span "Перейти одразу до оплати" at bounding box center [592, 481] width 149 height 14
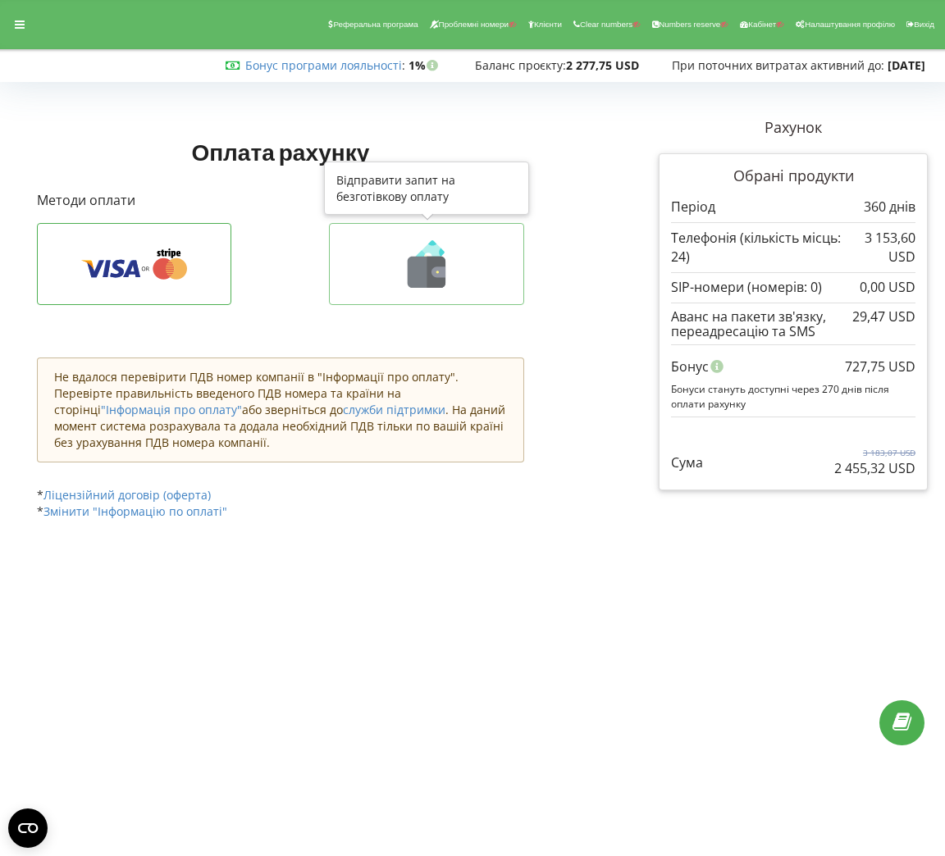
click at [459, 282] on icon at bounding box center [426, 264] width 161 height 48
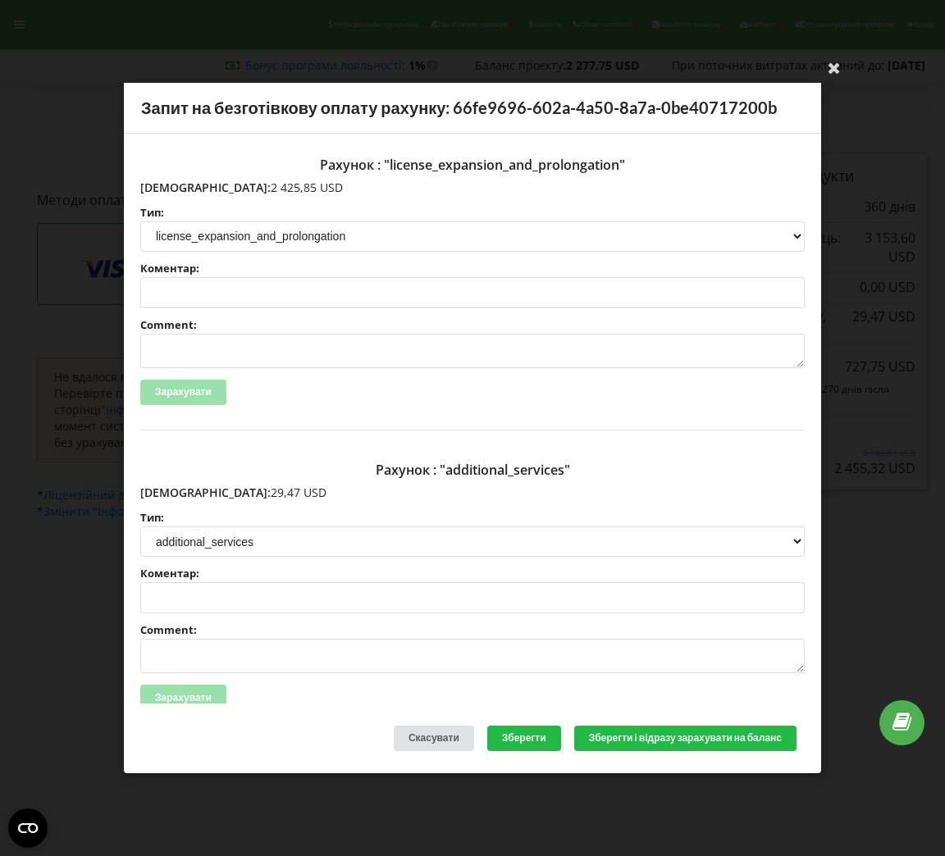
drag, startPoint x: 243, startPoint y: 185, endPoint x: 175, endPoint y: 186, distance: 68.1
click at [175, 186] on p "Сума: 2 425,85 USD" at bounding box center [472, 188] width 664 height 16
copy p "2 425,85 USD"
click at [120, 33] on div "Ваша електронна адреса успішно підтверджена Запит на безготівкову оплату рахунк…" at bounding box center [472, 428] width 945 height 856
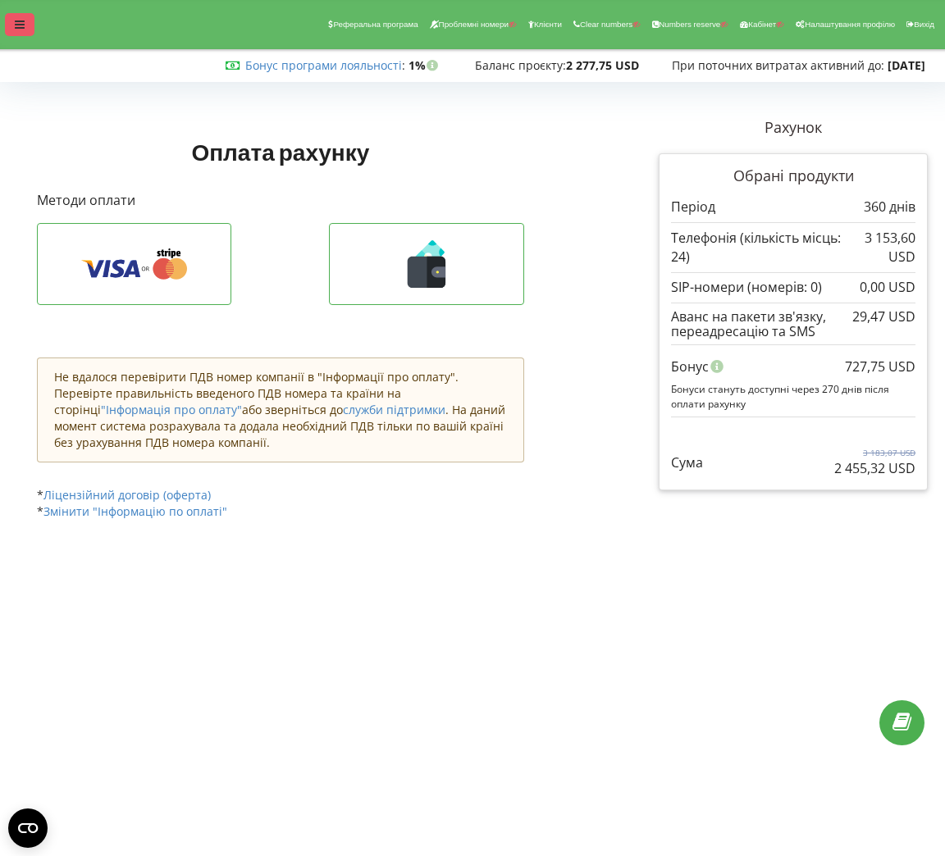
click at [17, 33] on div at bounding box center [20, 24] width 30 height 23
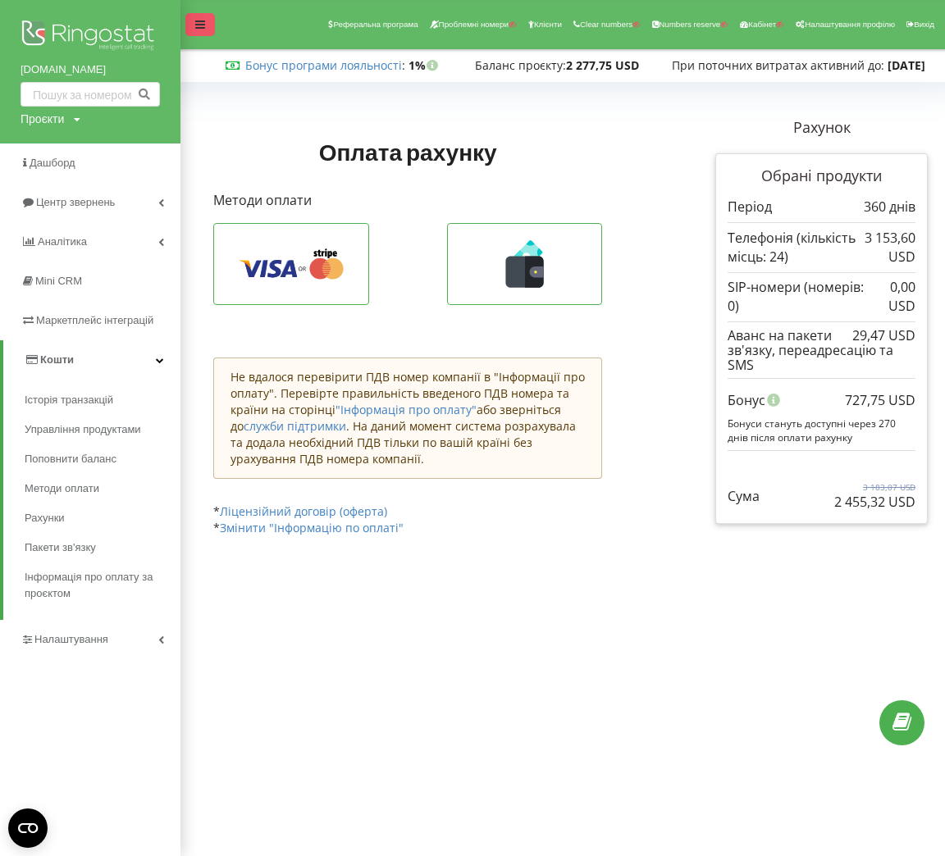
click at [205, 30] on div at bounding box center [200, 24] width 30 height 23
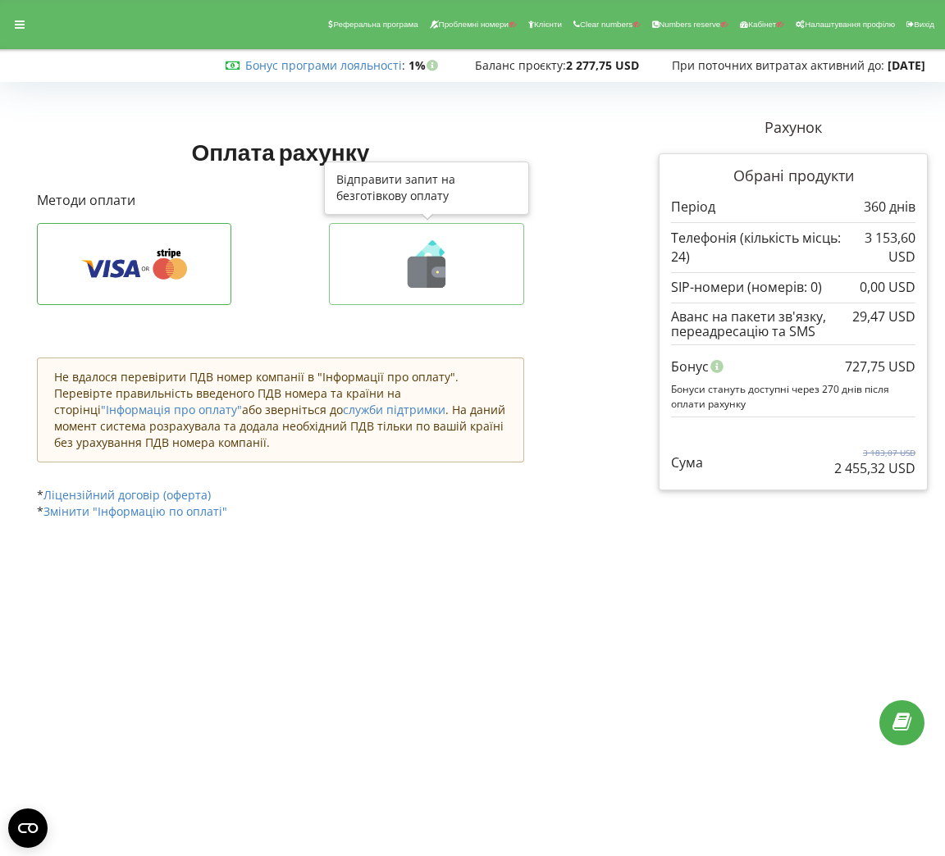
click at [386, 245] on icon at bounding box center [426, 264] width 161 height 48
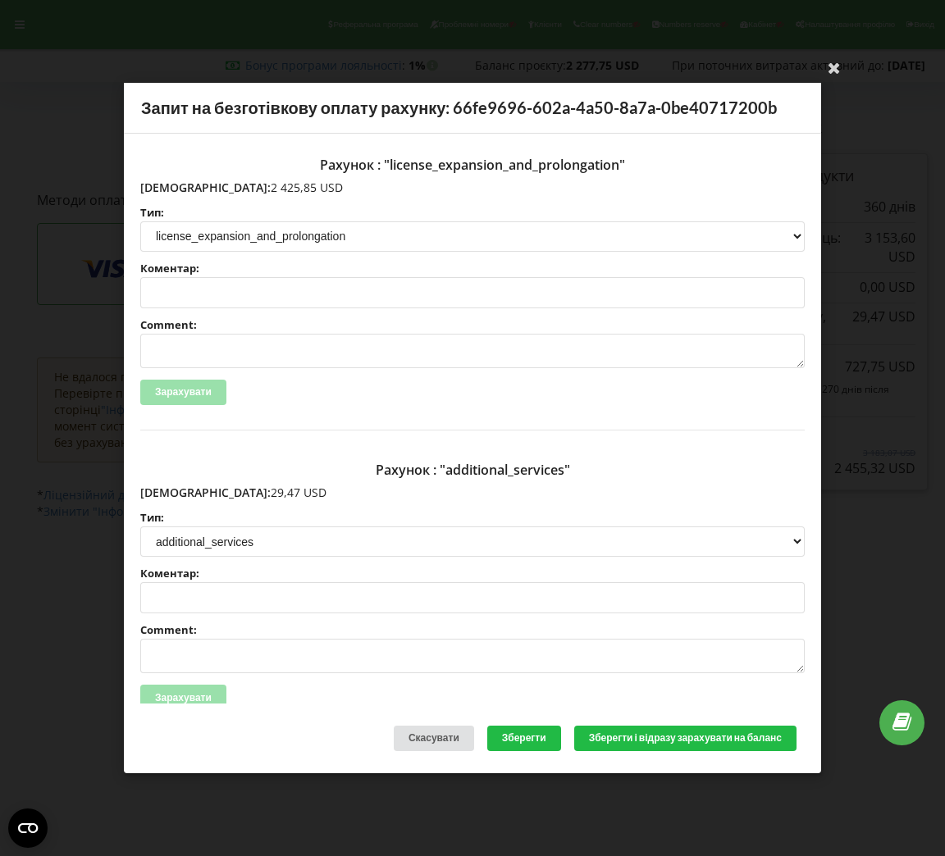
drag, startPoint x: 249, startPoint y: 486, endPoint x: 176, endPoint y: 487, distance: 73.8
click at [176, 487] on p "Сума: 29,47 USD" at bounding box center [472, 493] width 664 height 16
copy p "29,47 USD"
drag, startPoint x: 249, startPoint y: 190, endPoint x: 173, endPoint y: 189, distance: 76.3
click at [173, 189] on p "Сума: 2 425,85 USD" at bounding box center [472, 188] width 664 height 16
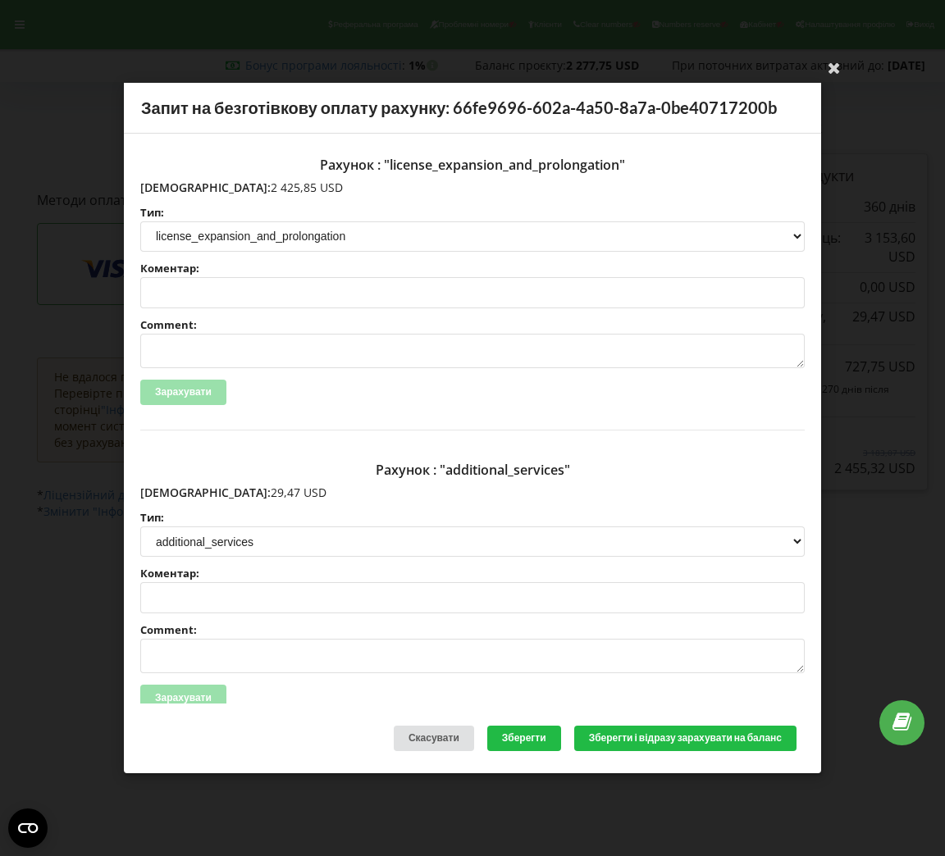
copy p "2 425,85 USD"
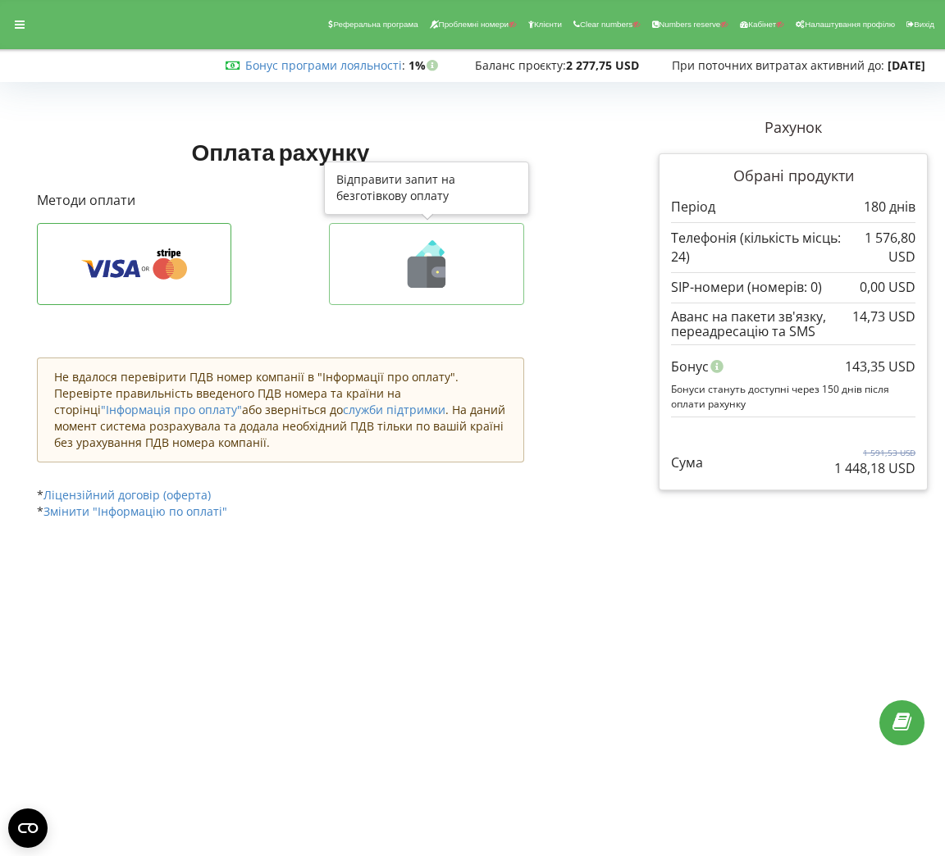
click at [405, 263] on icon at bounding box center [426, 264] width 161 height 48
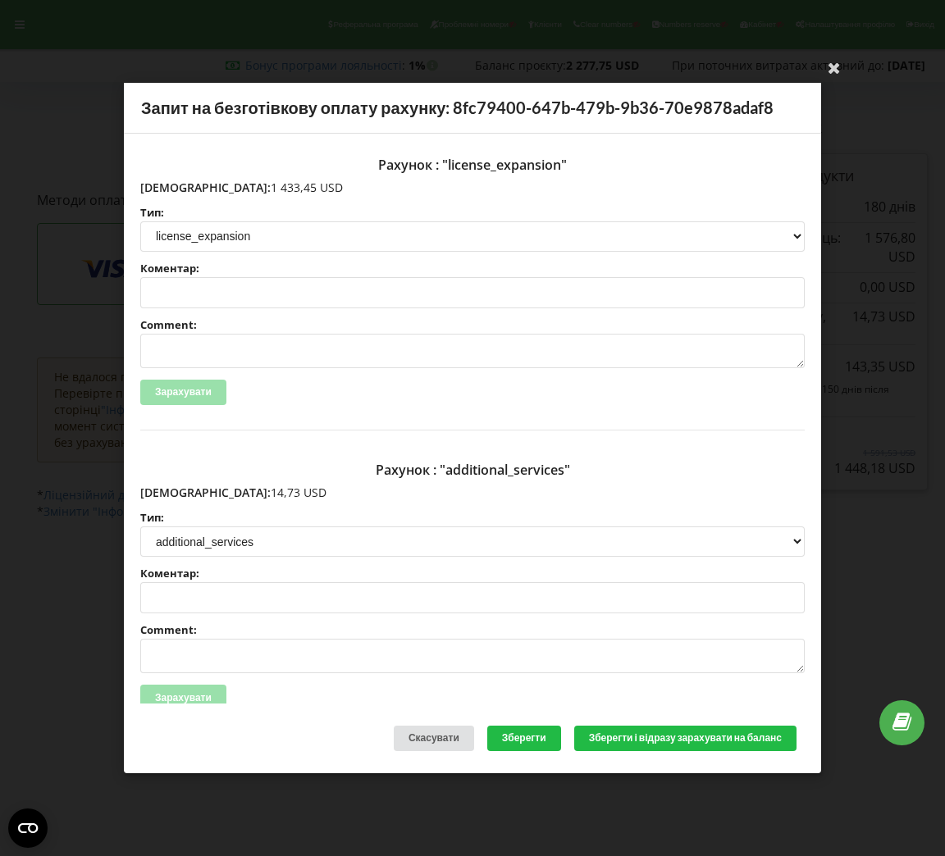
drag, startPoint x: 252, startPoint y: 184, endPoint x: 175, endPoint y: 189, distance: 77.3
click at [175, 189] on p "Сума: 1 433,45 USD" at bounding box center [472, 188] width 664 height 16
copy p "1 433,45 USD"
click at [39, 149] on div "Ваша електронна адреса успішно підтверджена Запит на безготівкову оплату рахунк…" at bounding box center [472, 428] width 945 height 856
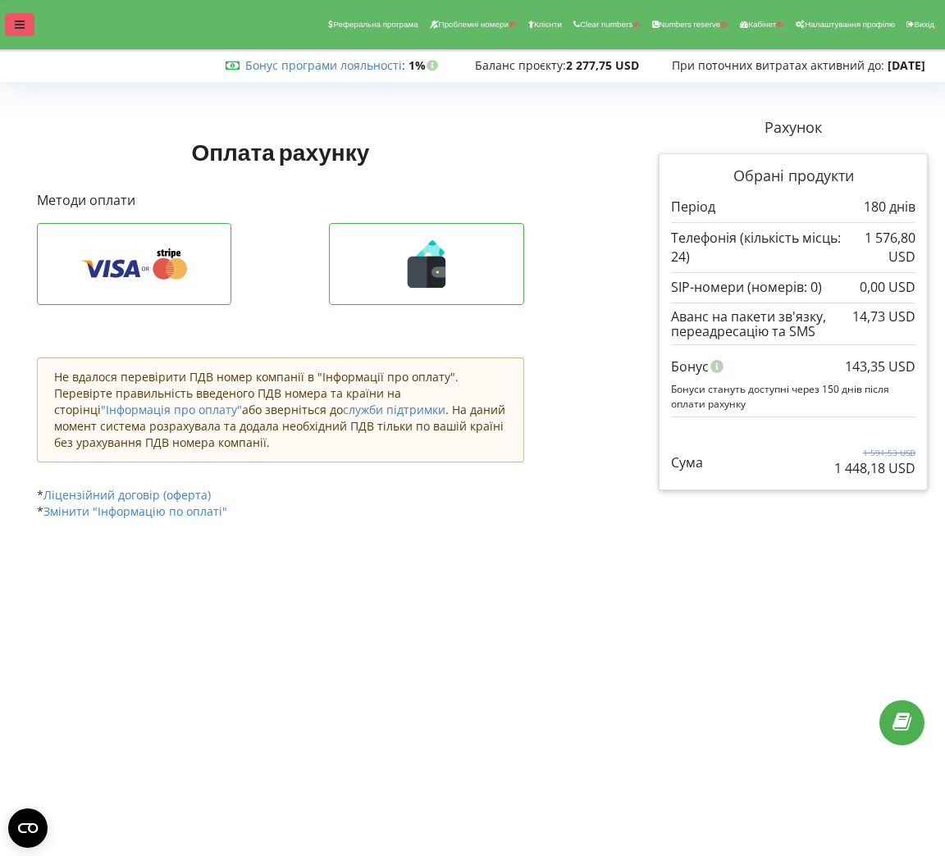
click at [21, 25] on icon at bounding box center [20, 24] width 10 height 11
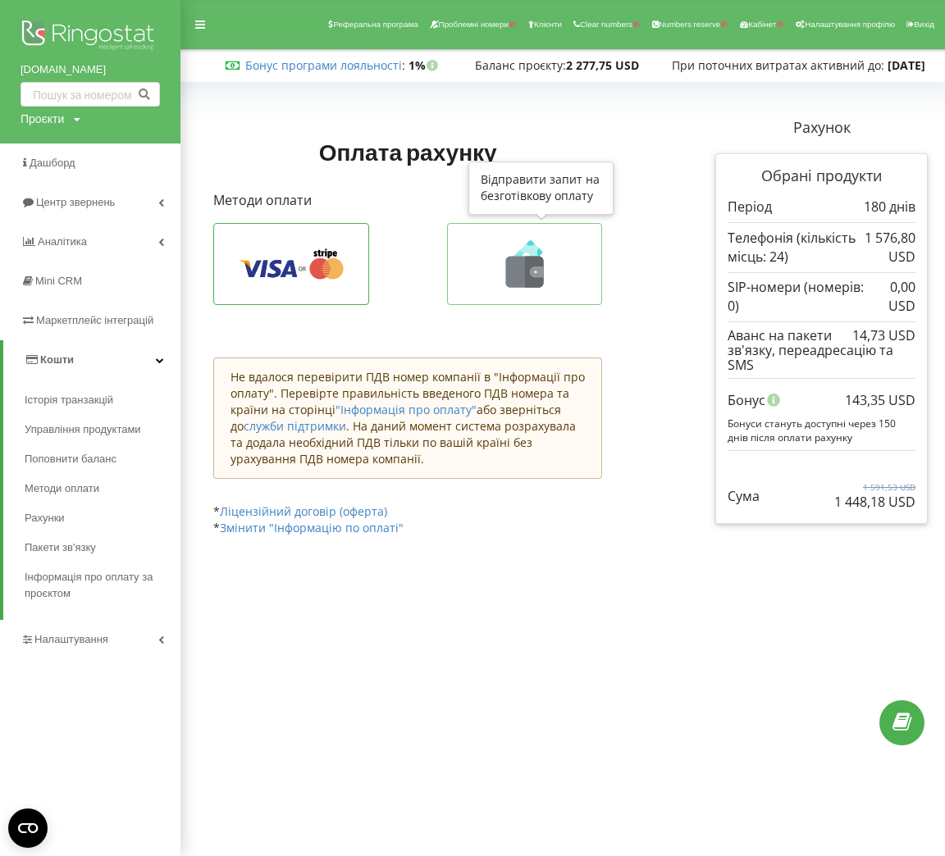
click at [553, 264] on icon at bounding box center [524, 264] width 121 height 48
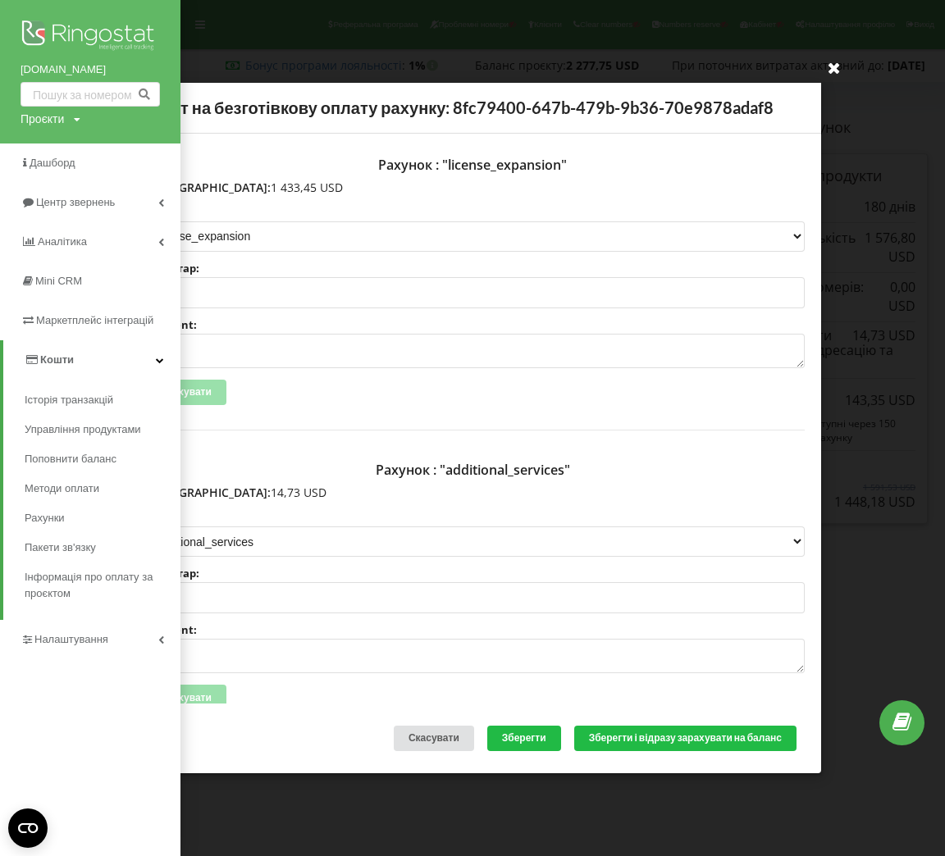
click at [833, 73] on icon at bounding box center [834, 67] width 26 height 26
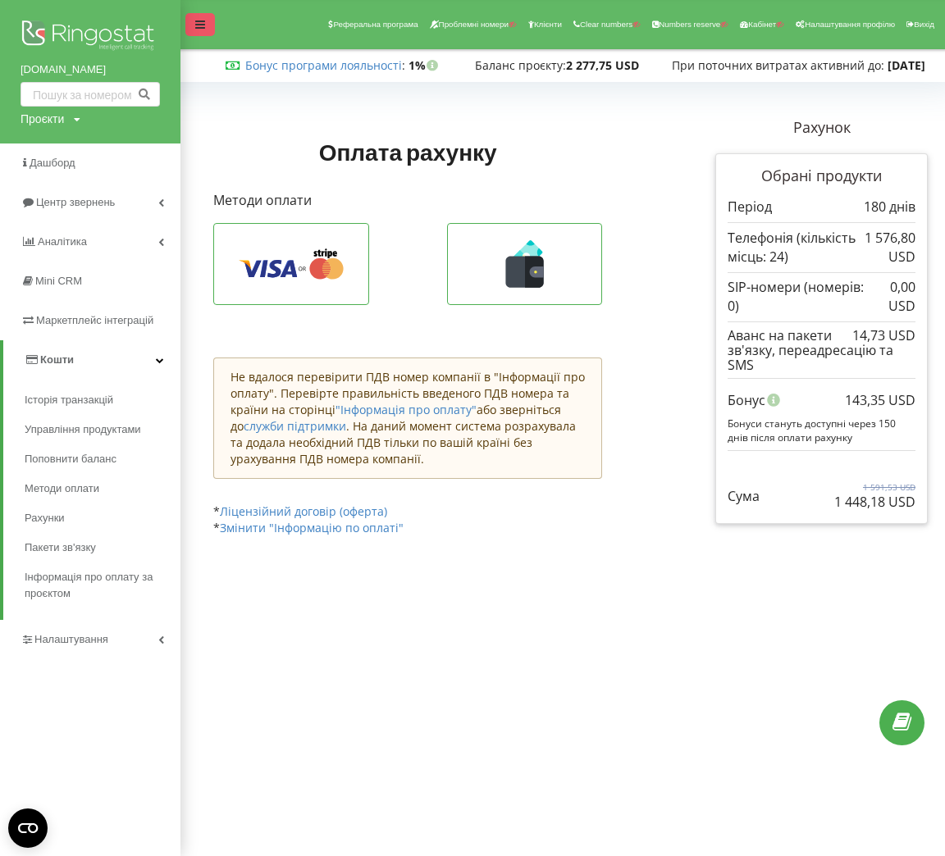
click at [203, 32] on div at bounding box center [200, 24] width 30 height 23
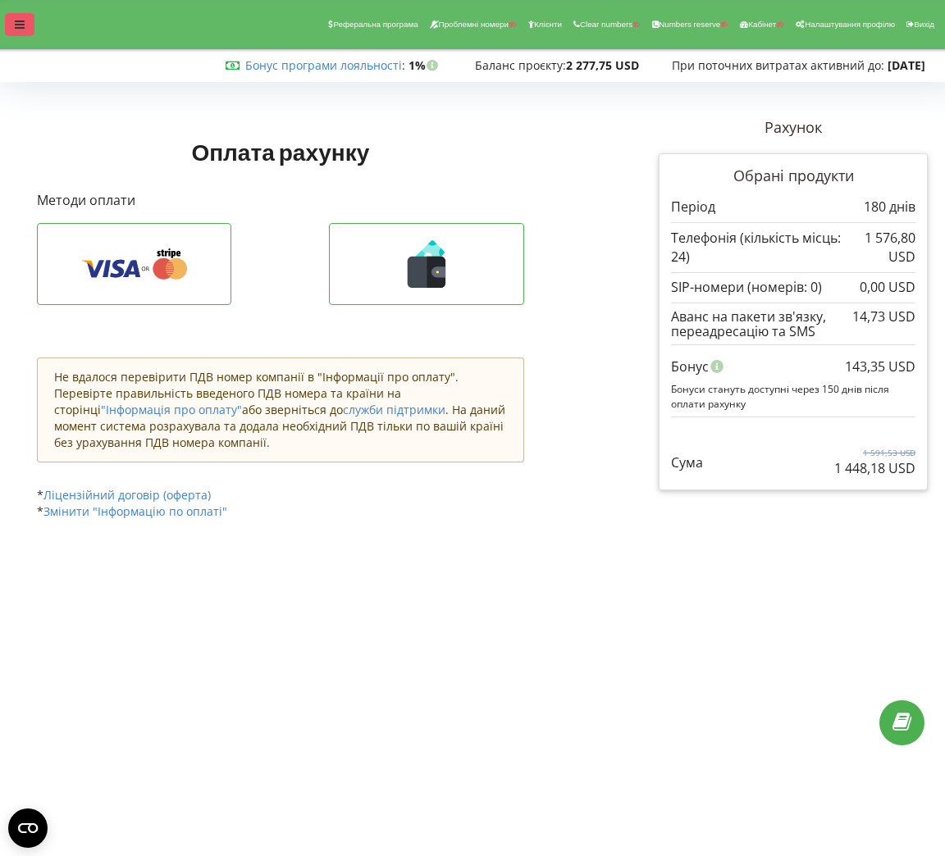
click at [24, 22] on div at bounding box center [20, 24] width 30 height 23
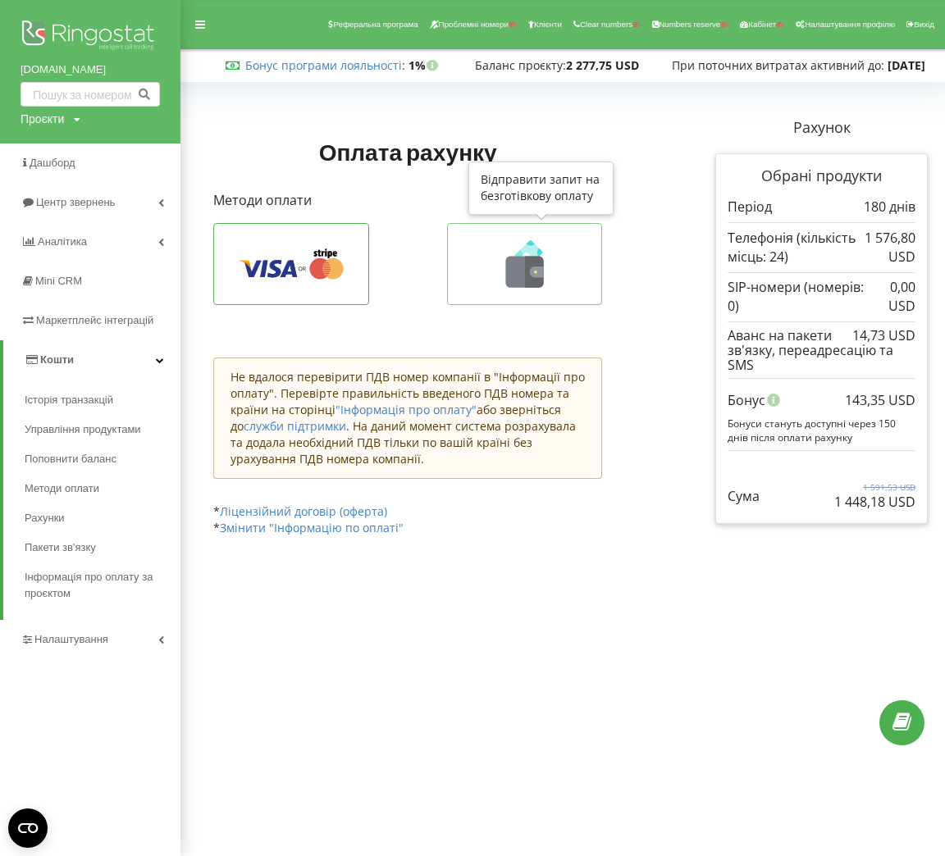
click at [501, 263] on icon at bounding box center [524, 264] width 121 height 48
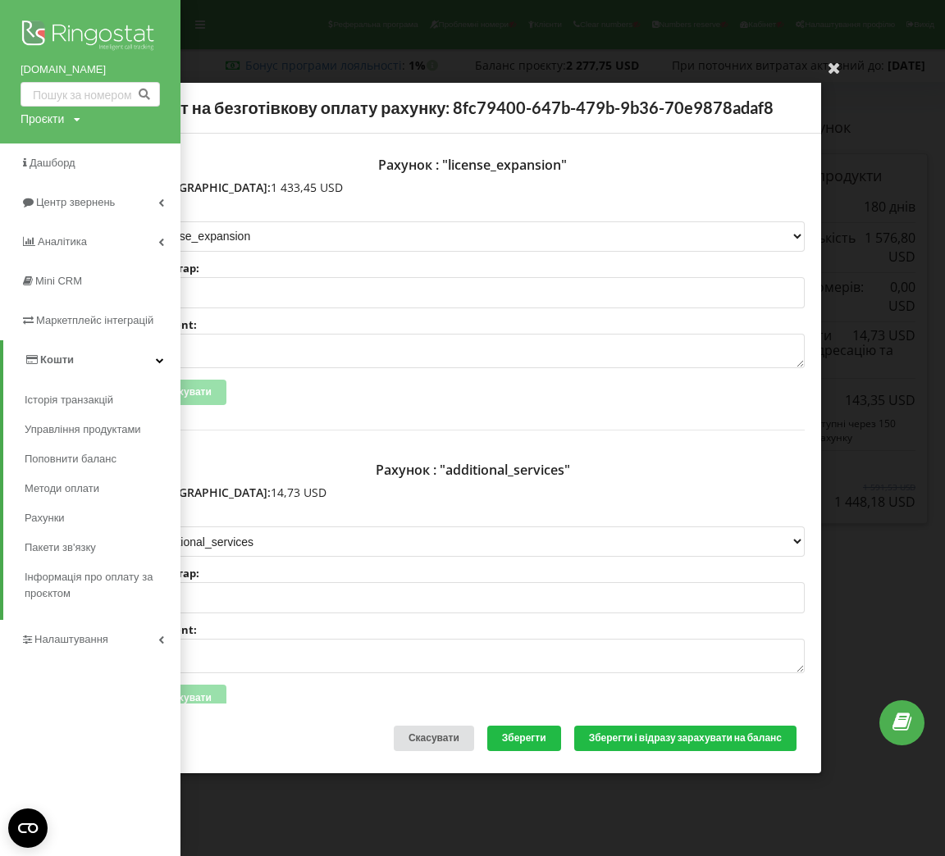
click at [260, 66] on div "Ваша електронна адреса успішно підтверджена Запит на безготівкову оплату рахунк…" at bounding box center [472, 428] width 945 height 856
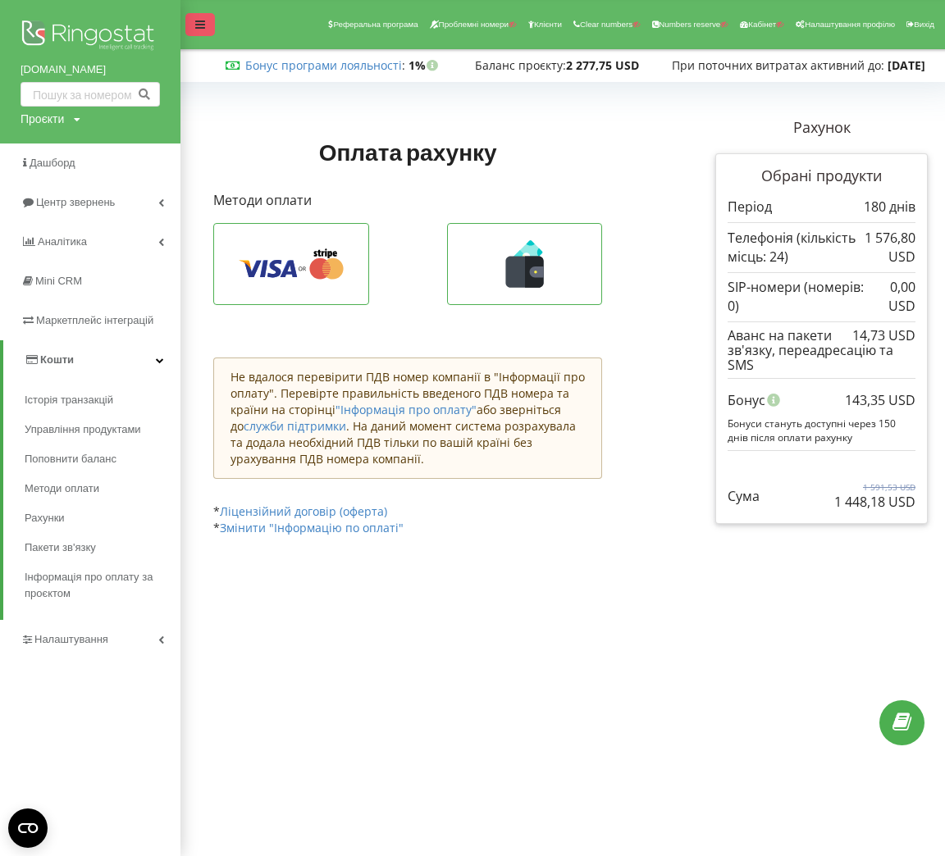
click at [194, 27] on div at bounding box center [200, 24] width 30 height 23
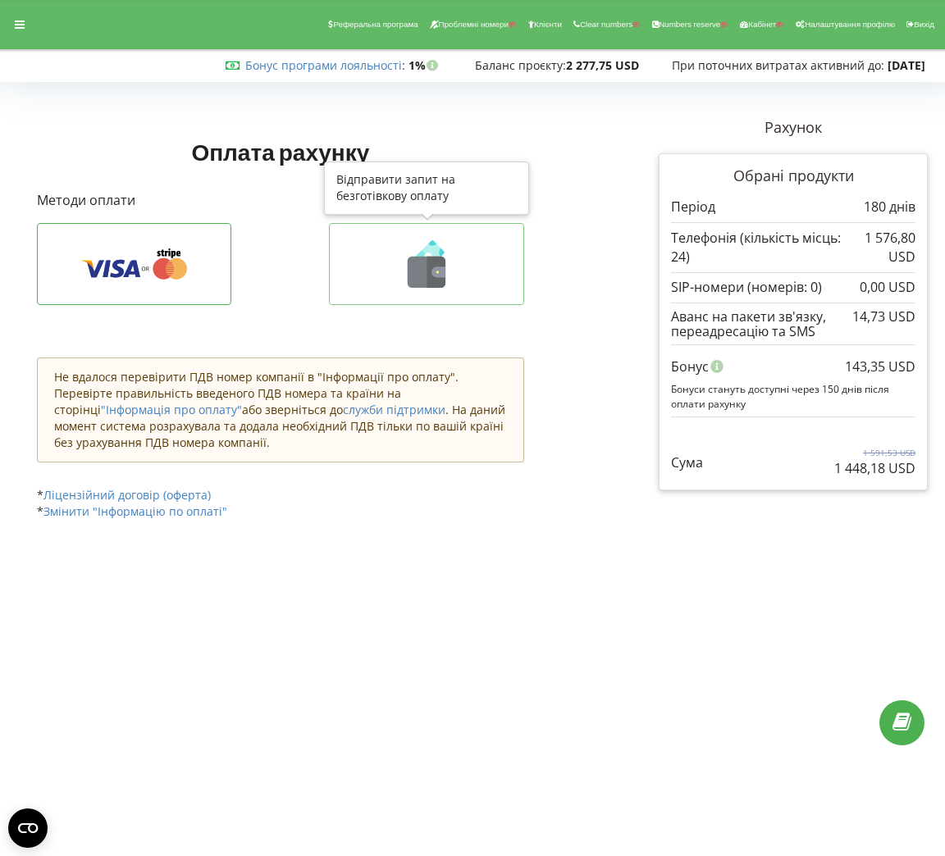
click at [427, 258] on icon at bounding box center [436, 272] width 19 height 31
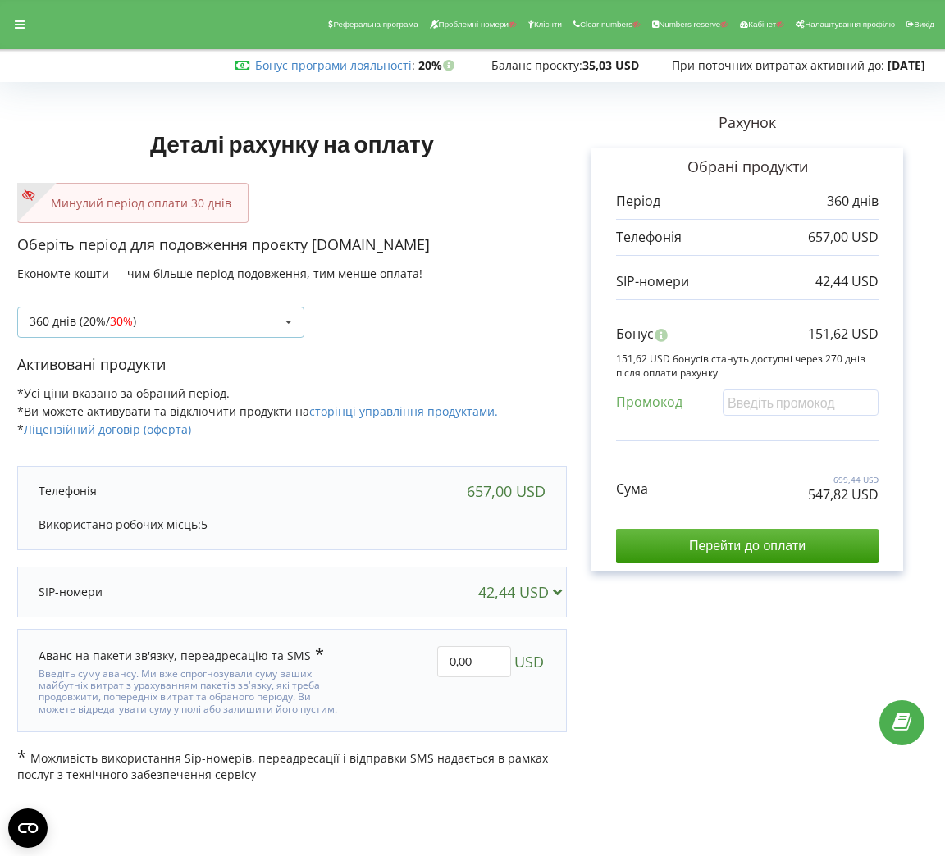
click at [278, 323] on icon at bounding box center [288, 323] width 25 height 30
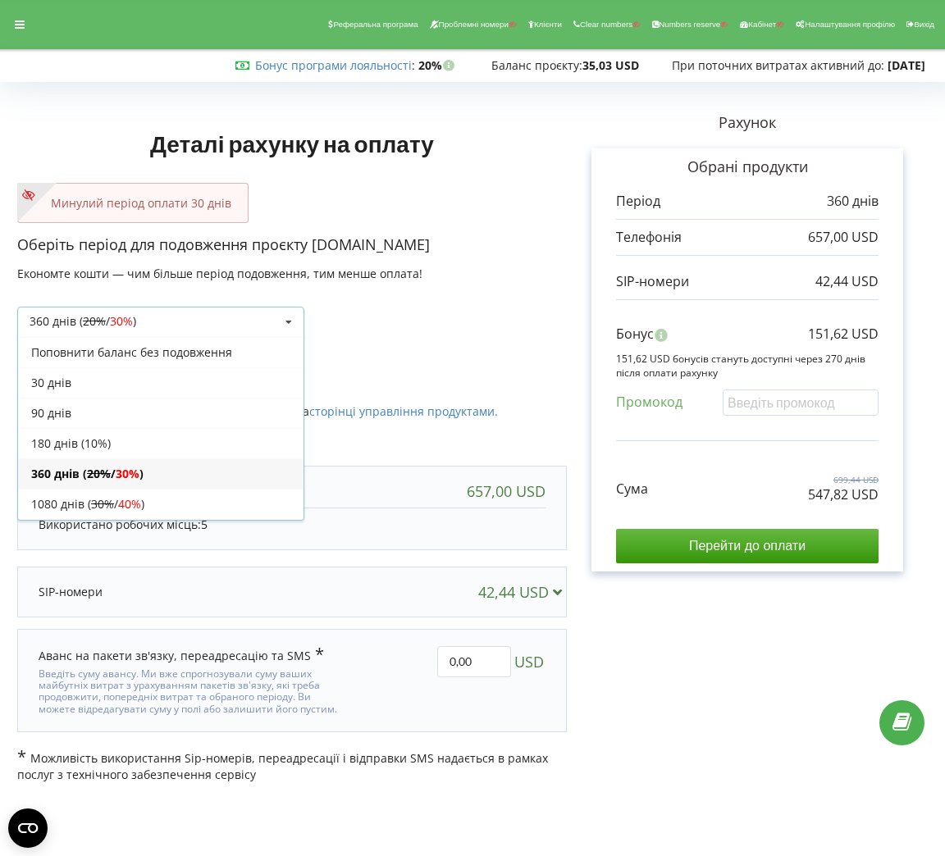
scroll to position [31, 0]
click at [126, 353] on div "30 днів" at bounding box center [160, 353] width 285 height 30
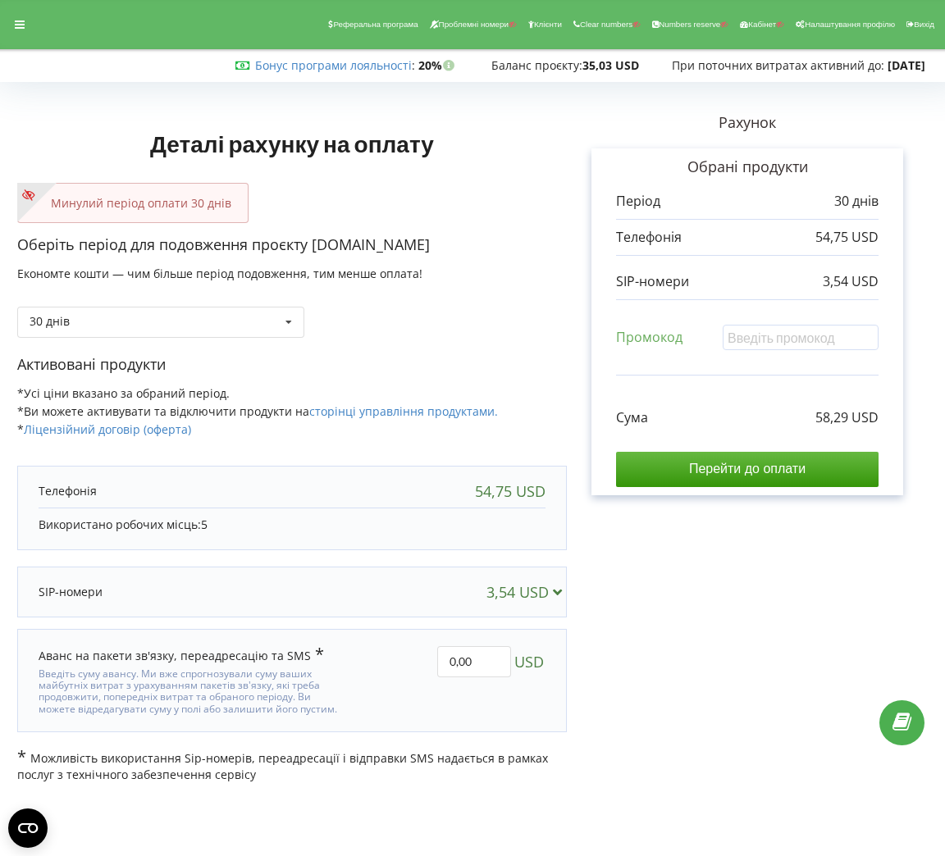
click at [702, 447] on div "Сума 58,29 USD Перейти до оплати" at bounding box center [747, 435] width 263 height 103
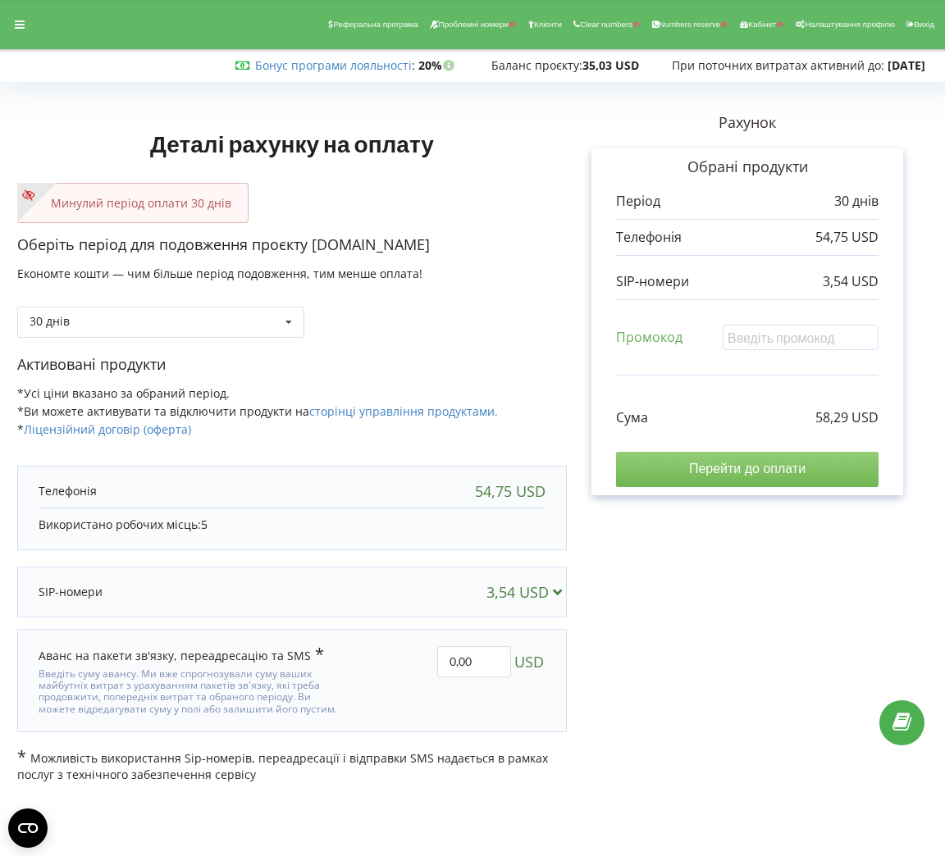
click at [724, 475] on input "Перейти до оплати" at bounding box center [747, 469] width 263 height 34
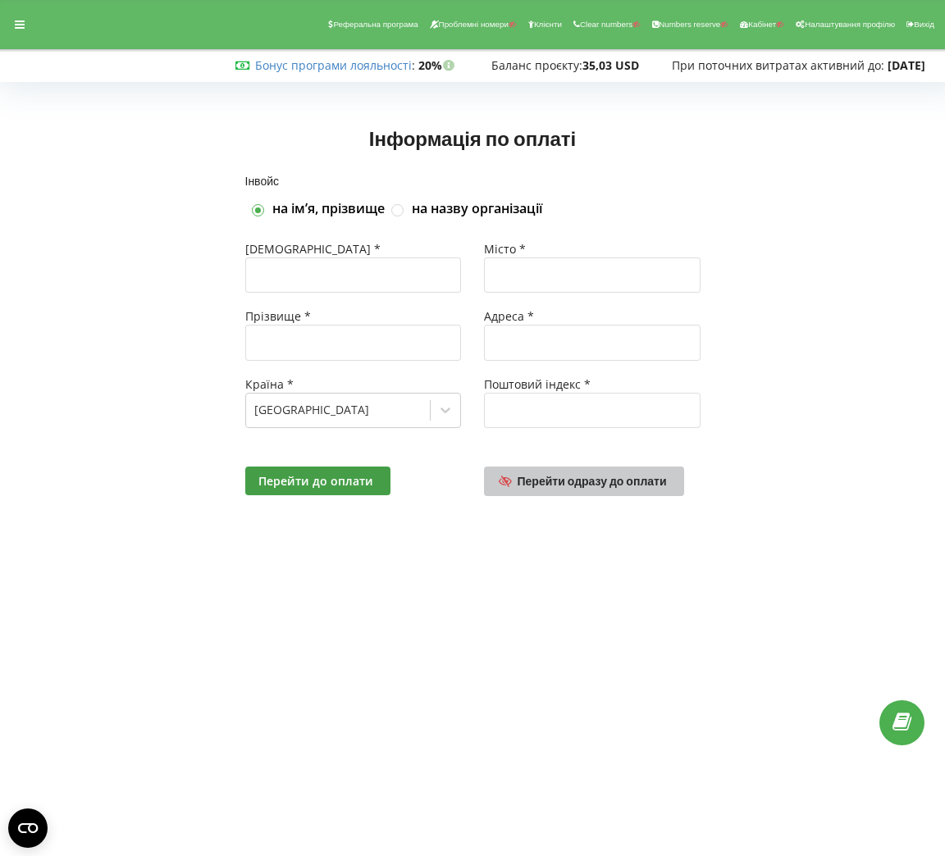
click at [601, 471] on link "Перейти одразу до оплати" at bounding box center [584, 482] width 200 height 30
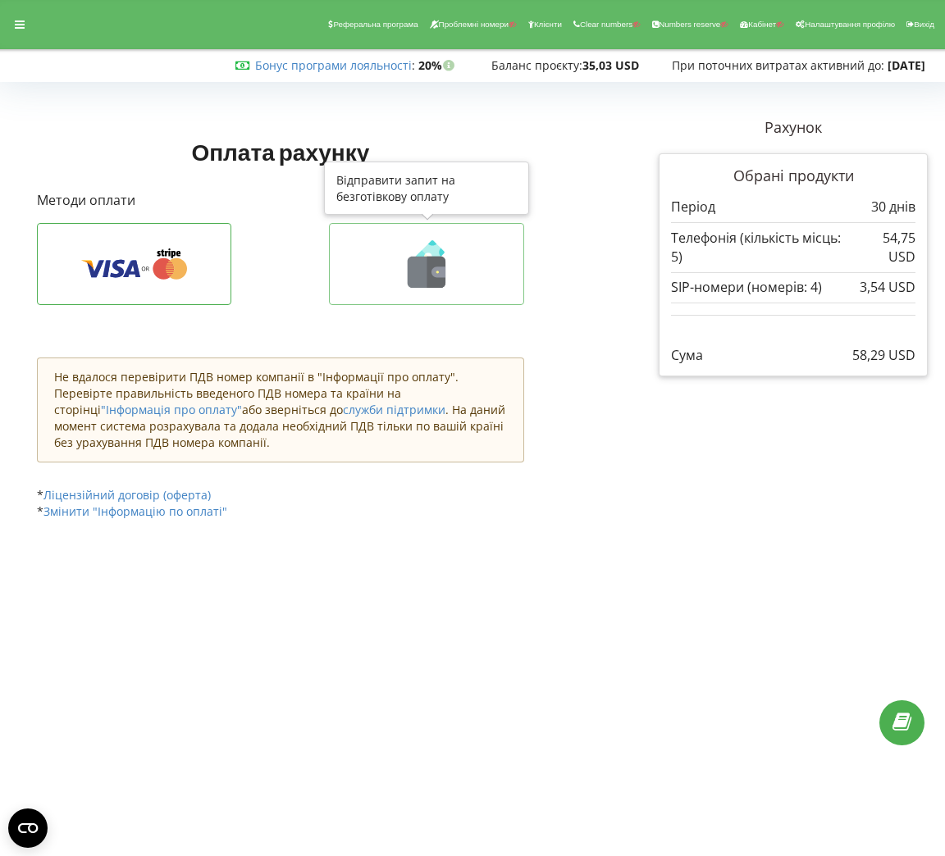
click at [468, 260] on icon at bounding box center [426, 264] width 161 height 48
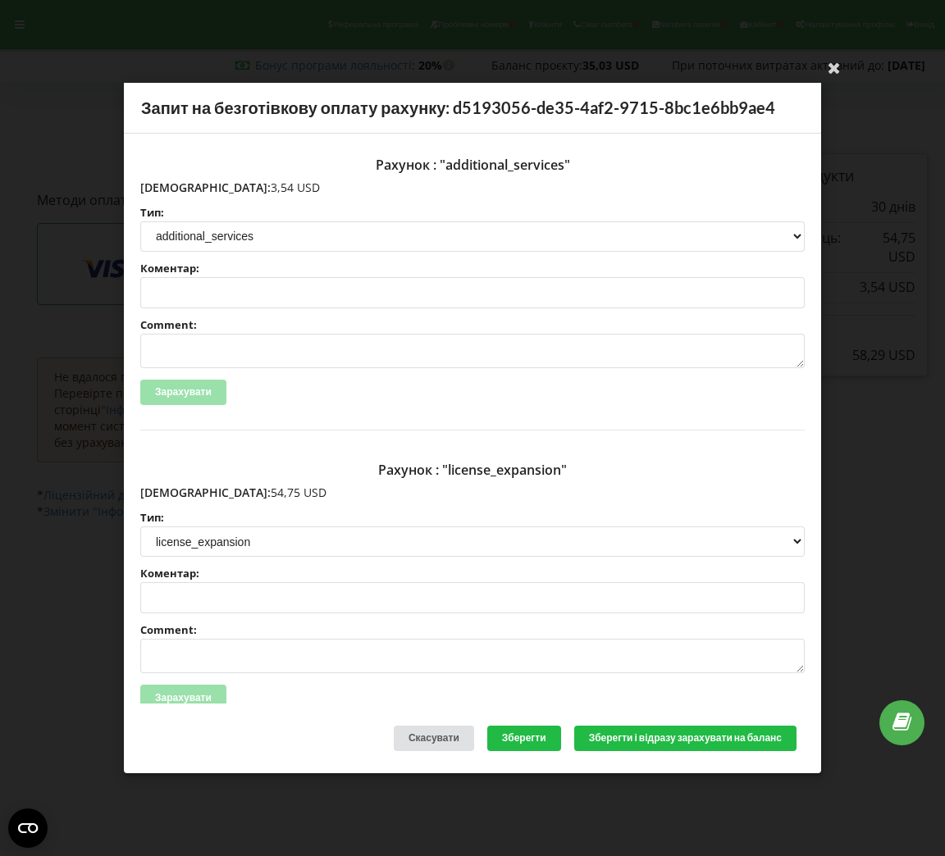
drag, startPoint x: 231, startPoint y: 492, endPoint x: 176, endPoint y: 490, distance: 55.0
click at [176, 490] on p "[DEMOGRAPHIC_DATA]: 54,75 USD" at bounding box center [472, 493] width 664 height 16
copy p "54,75 USD"
drag, startPoint x: 225, startPoint y: 182, endPoint x: 173, endPoint y: 191, distance: 52.5
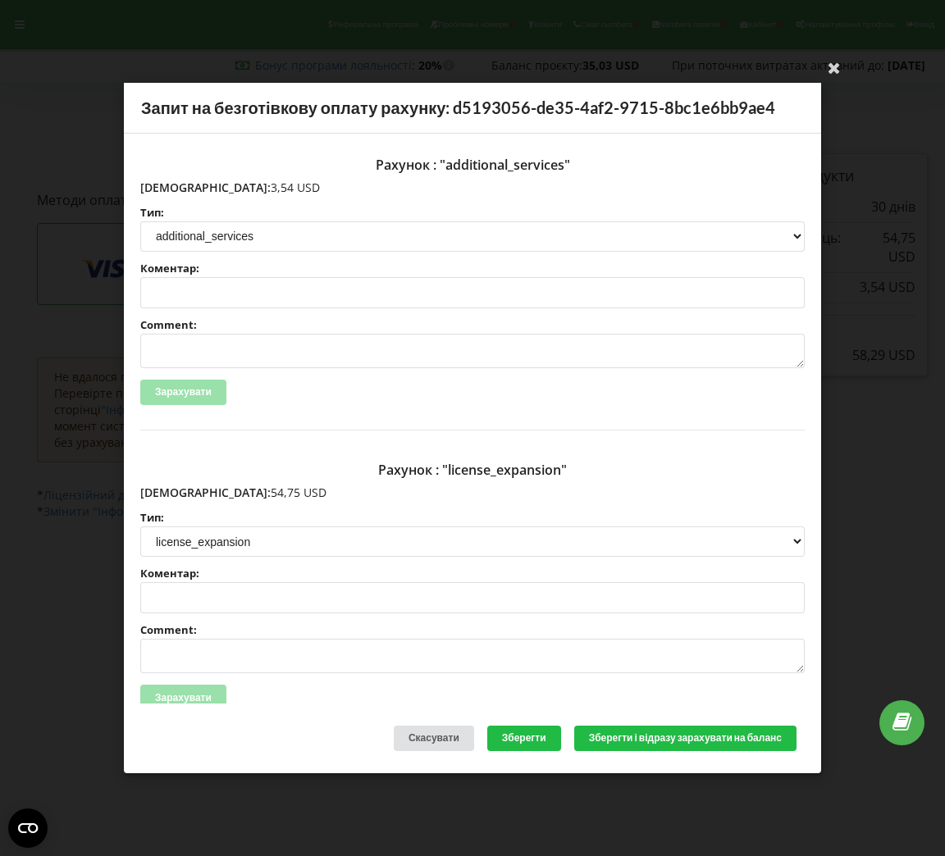
click at [173, 191] on p "Сума: 3,54 USD" at bounding box center [472, 188] width 664 height 16
copy p "3,54 USD"
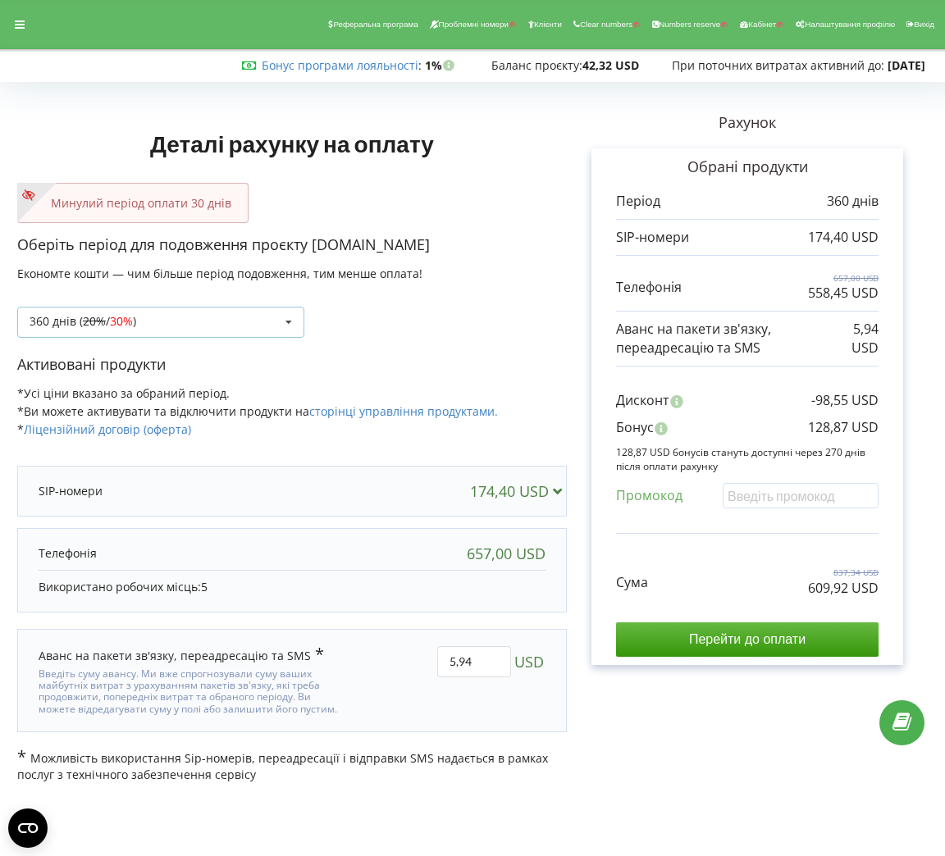
click at [238, 318] on div "360 днів ( 20% / 30% ) Поповнити баланс без подовження 20% / 30% 30% /" at bounding box center [160, 322] width 287 height 31
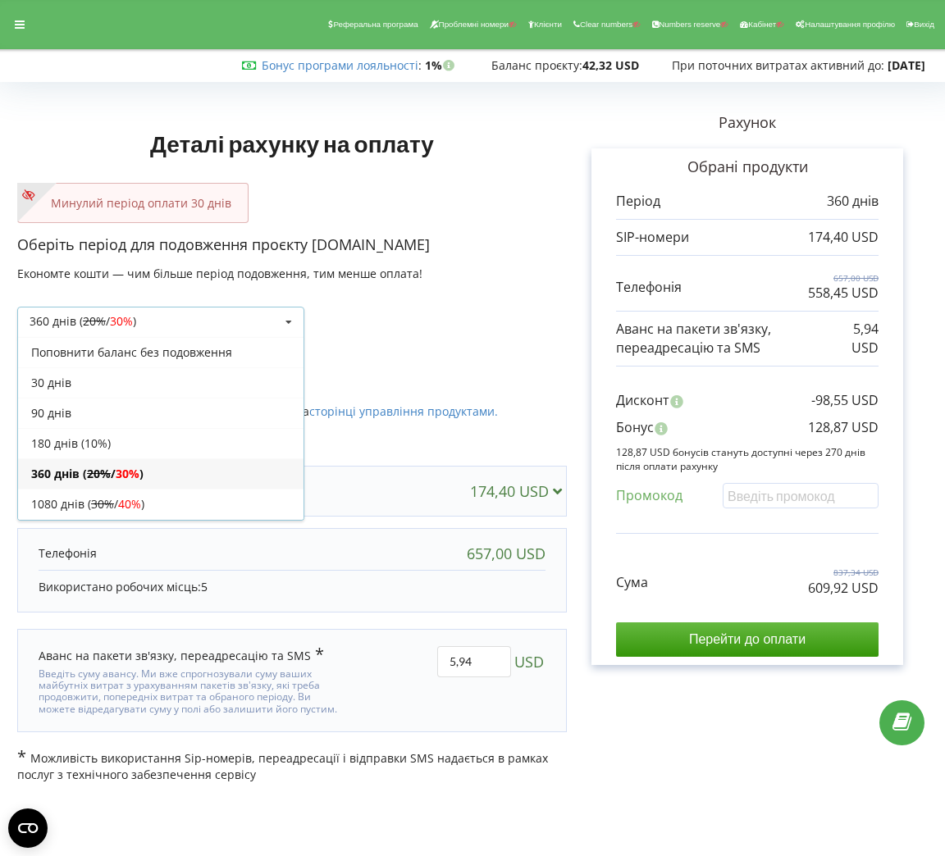
scroll to position [31, 0]
click at [169, 352] on div "30 днів" at bounding box center [160, 353] width 285 height 30
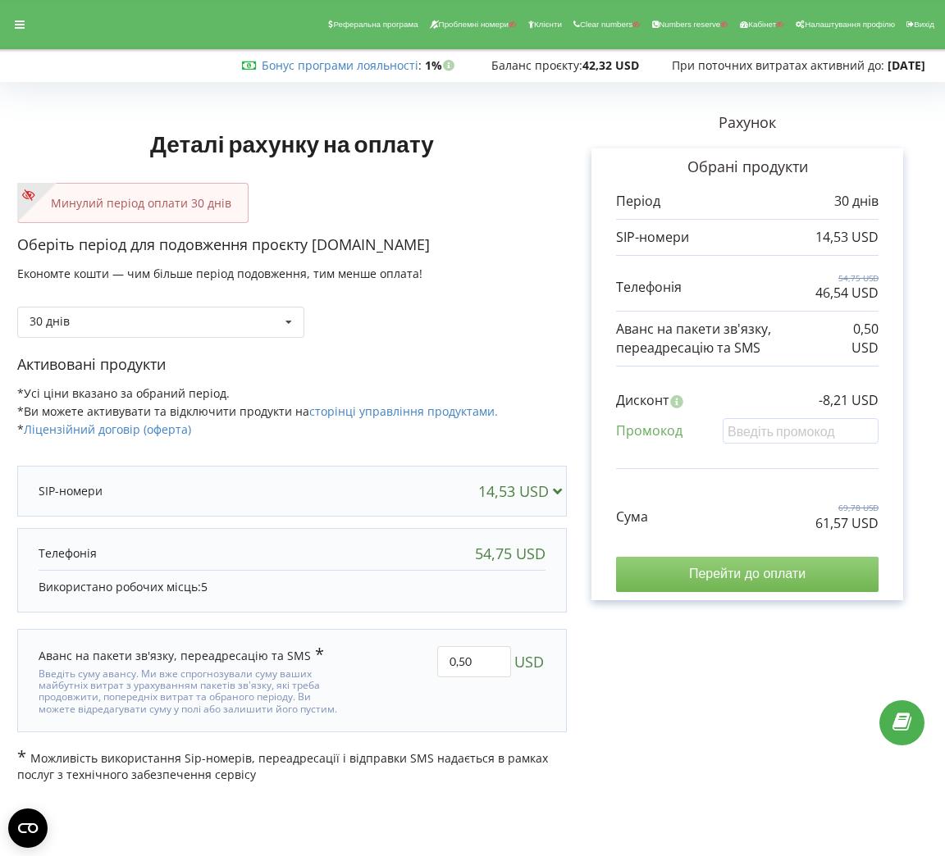
click at [845, 559] on input "Перейти до оплати" at bounding box center [747, 574] width 263 height 34
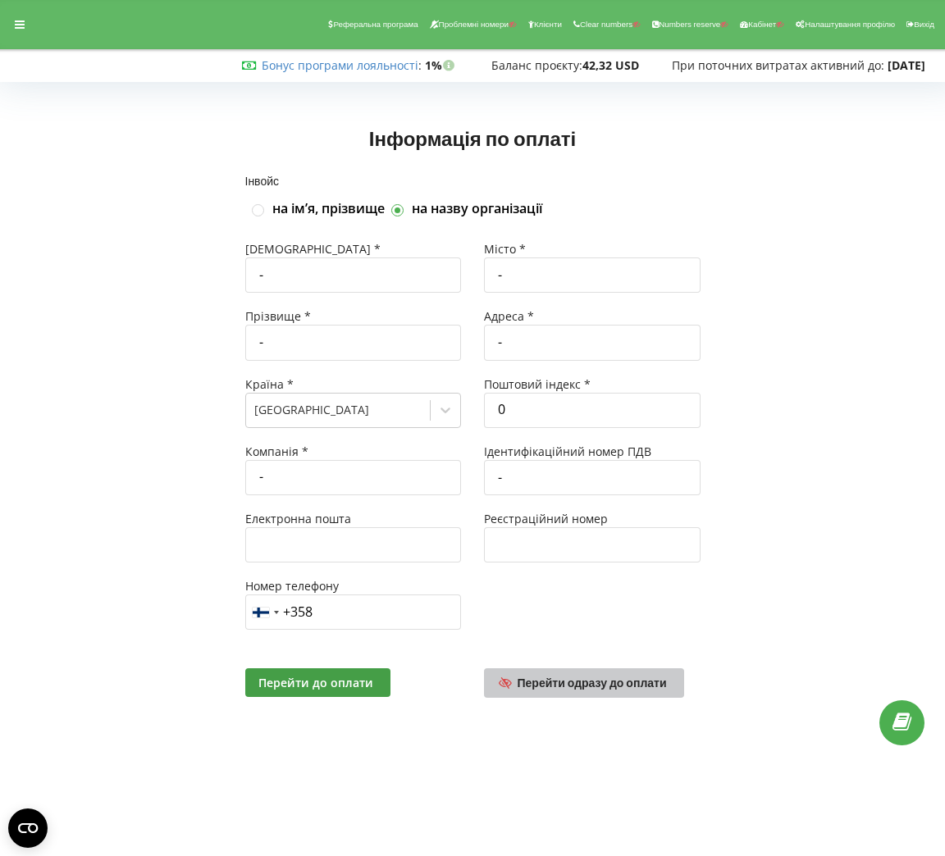
click at [569, 672] on link "Перейти одразу до оплати" at bounding box center [584, 684] width 200 height 30
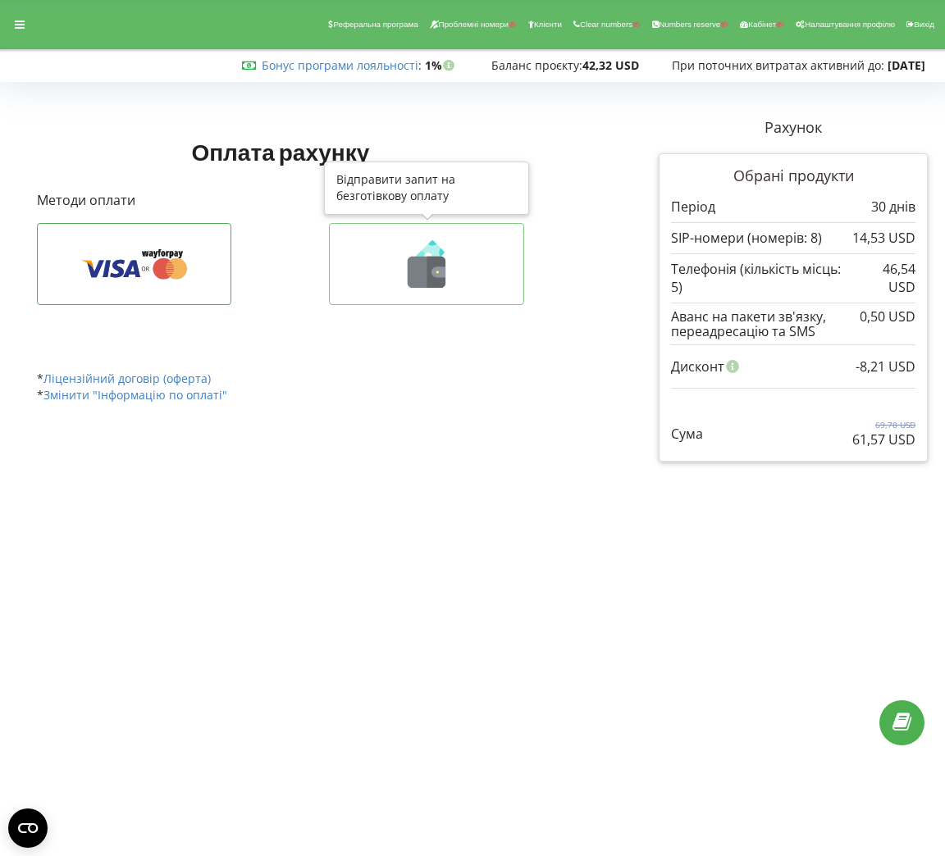
click at [508, 251] on button at bounding box center [426, 264] width 195 height 82
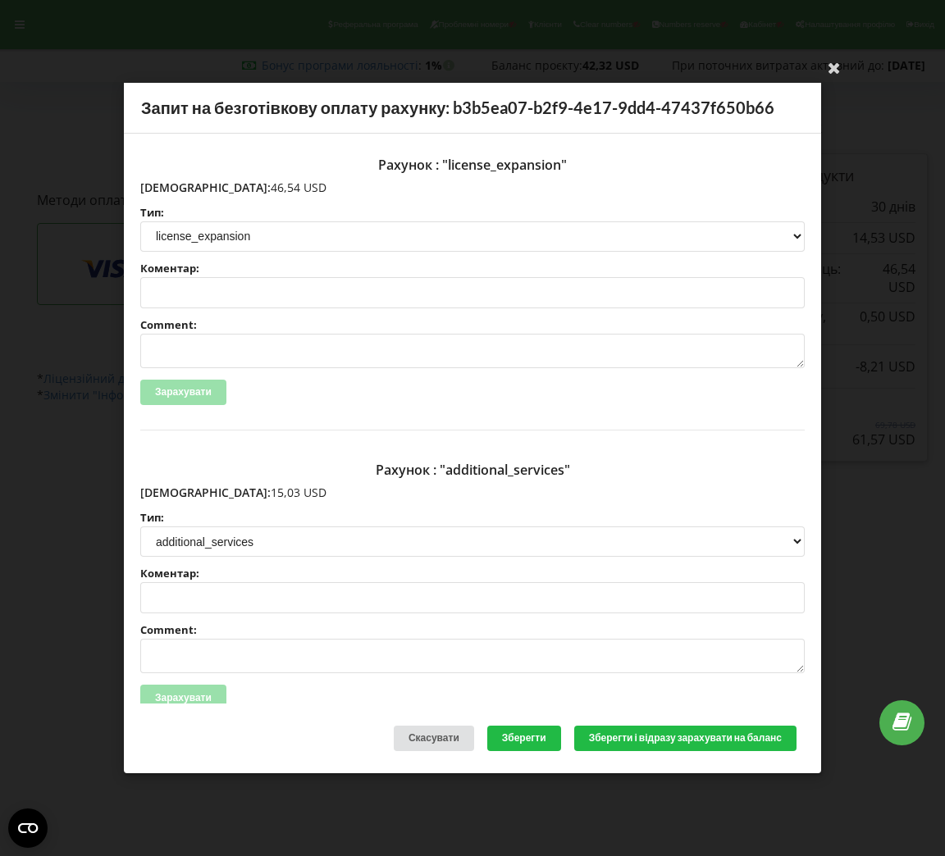
click at [32, 155] on div "Ваша електронна адреса успішно підтверджена Запит на безготівкову оплату рахунк…" at bounding box center [472, 428] width 945 height 856
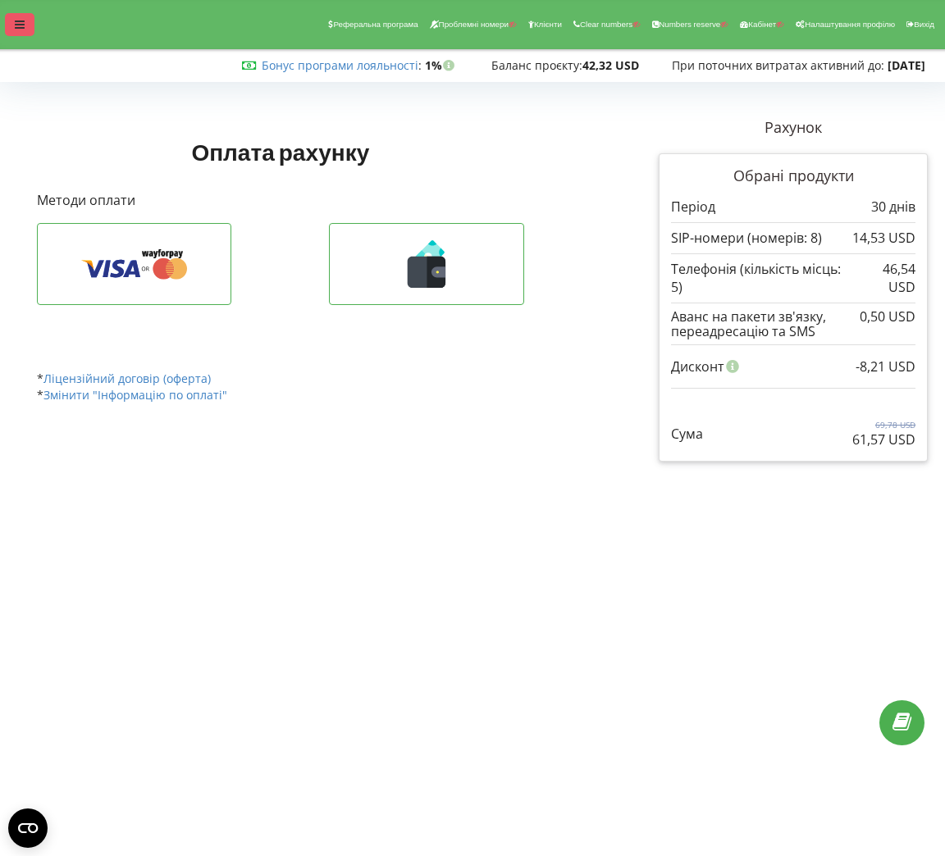
click at [25, 27] on div at bounding box center [20, 24] width 30 height 23
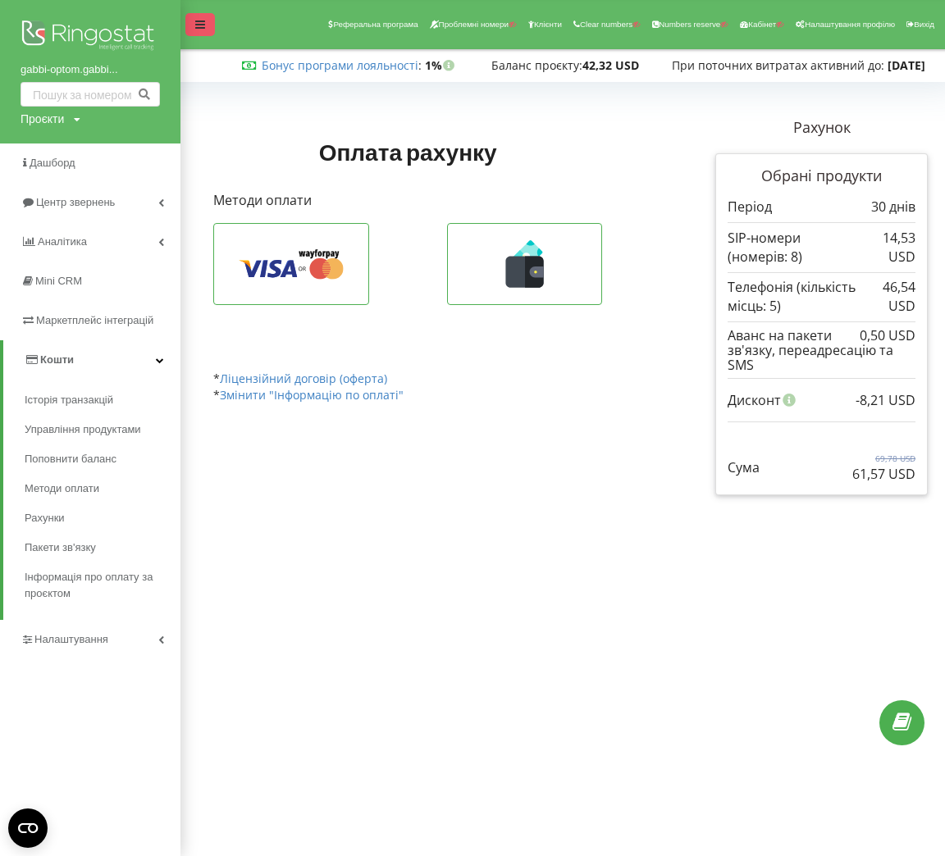
click at [195, 14] on div at bounding box center [200, 24] width 30 height 23
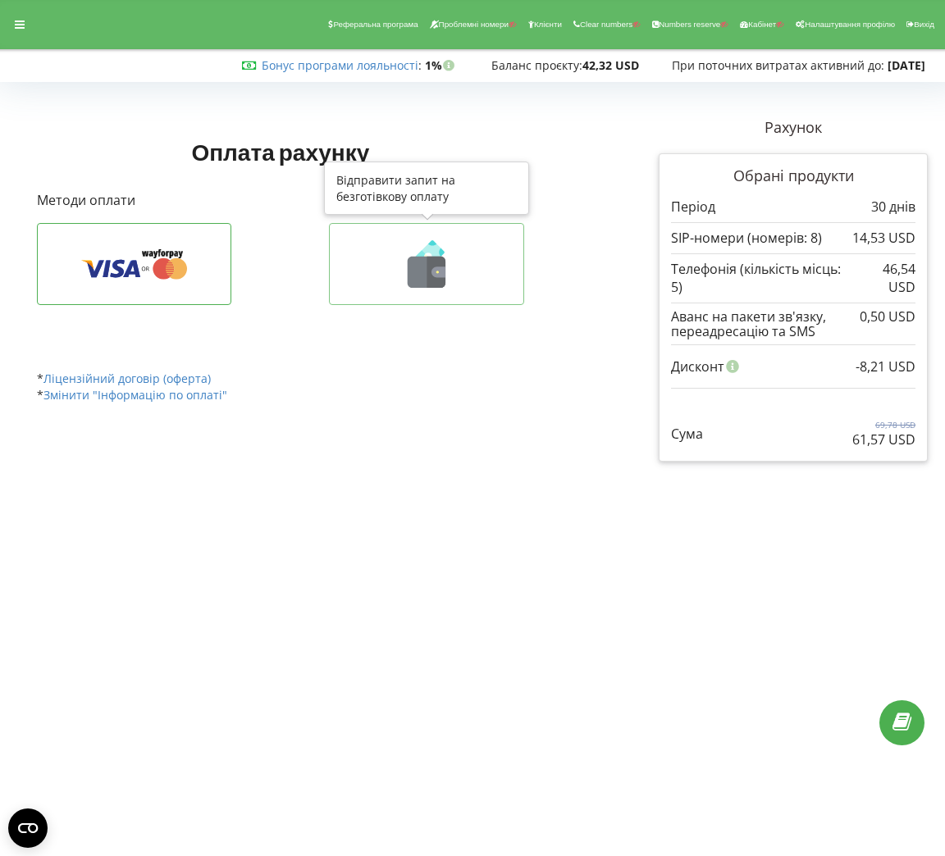
click at [498, 246] on icon at bounding box center [426, 264] width 161 height 48
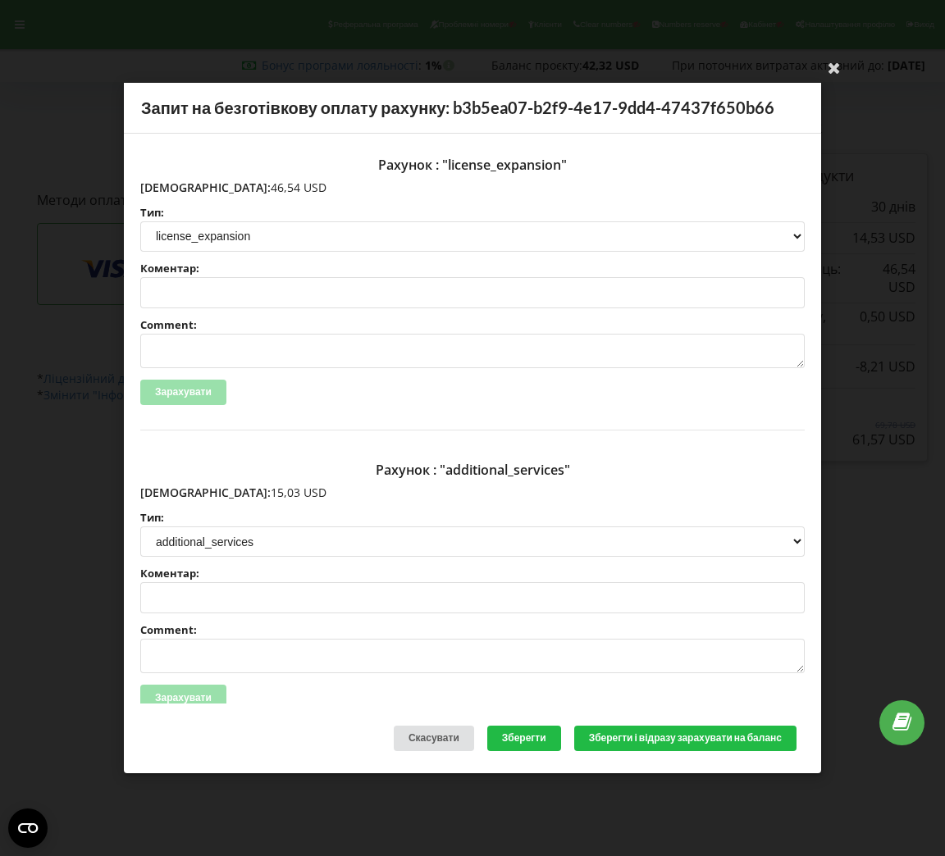
drag, startPoint x: 238, startPoint y: 185, endPoint x: 178, endPoint y: 185, distance: 59.9
click at [178, 185] on p "[DEMOGRAPHIC_DATA]: 46,54 USD" at bounding box center [472, 188] width 664 height 16
copy p "46,54 USD"
drag, startPoint x: 249, startPoint y: 495, endPoint x: 176, endPoint y: 490, distance: 72.4
click at [176, 490] on p "[DEMOGRAPHIC_DATA]: 15,03 USD" at bounding box center [472, 493] width 664 height 16
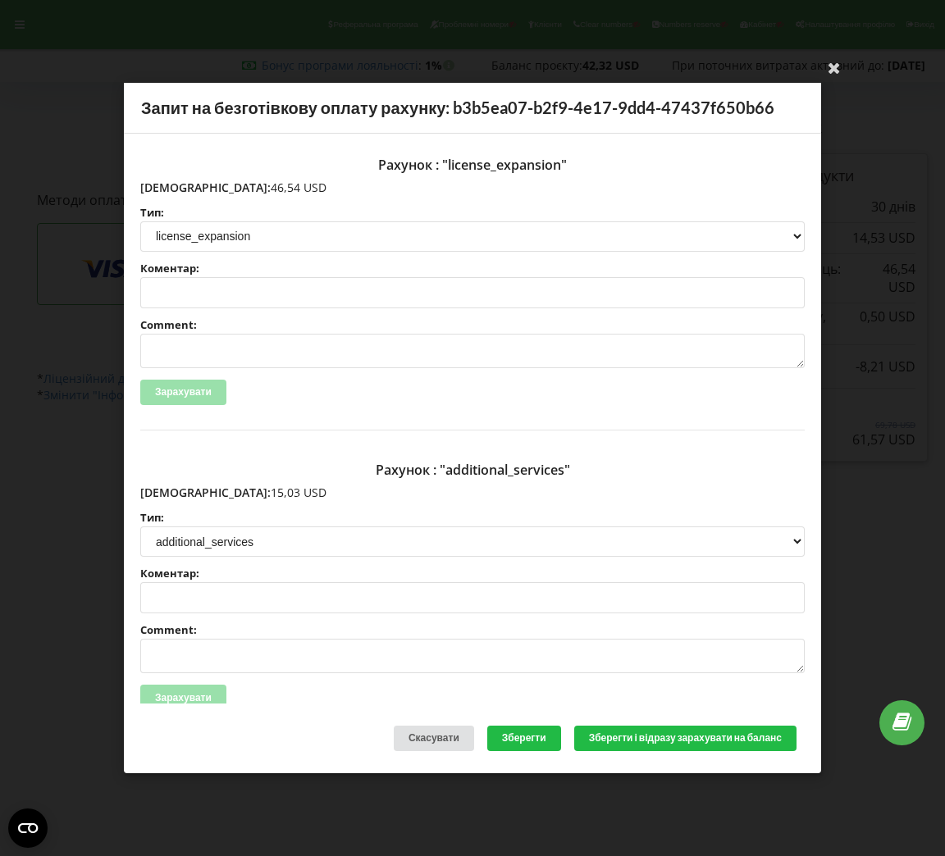
copy p "15,03 USD"
click at [121, 66] on div "Ваша електронна адреса успішно підтверджена Запит на безготівкову оплату рахунк…" at bounding box center [472, 428] width 945 height 856
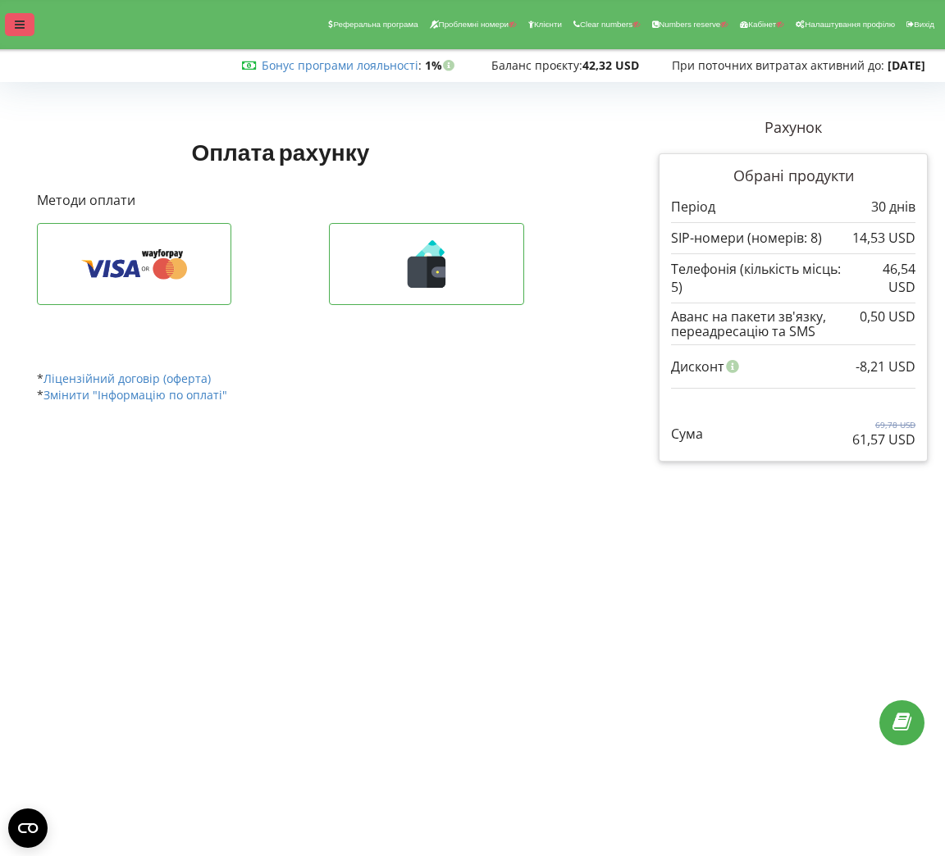
click at [15, 25] on icon at bounding box center [20, 24] width 10 height 11
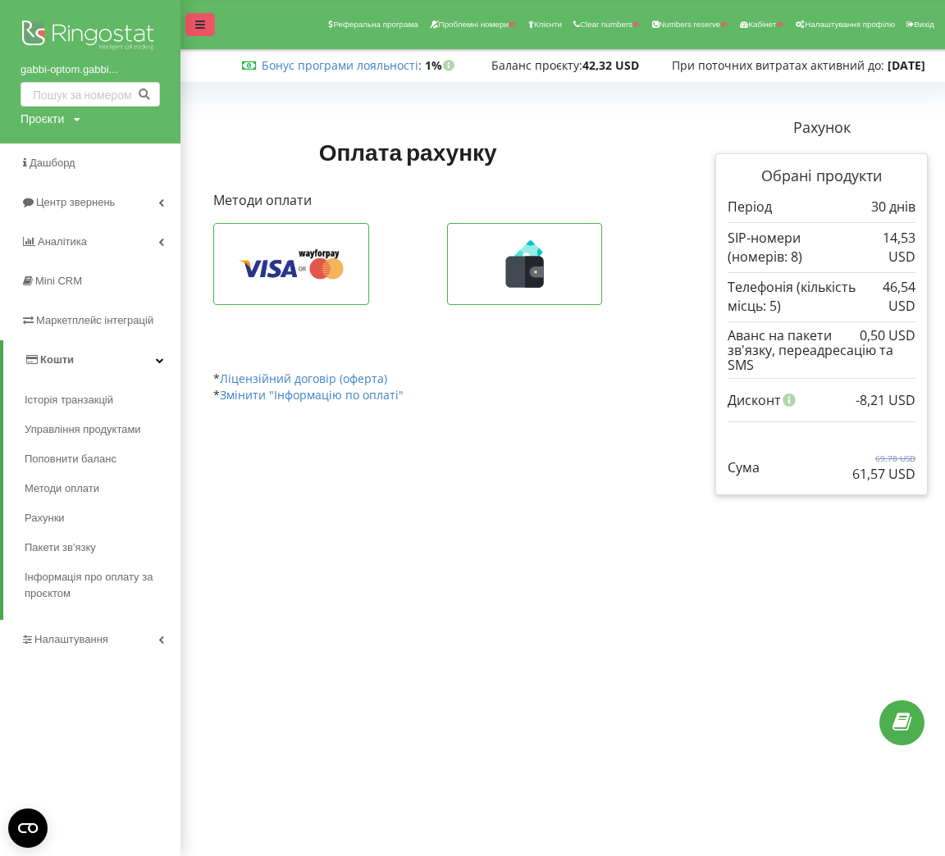
click at [188, 20] on div at bounding box center [200, 24] width 30 height 23
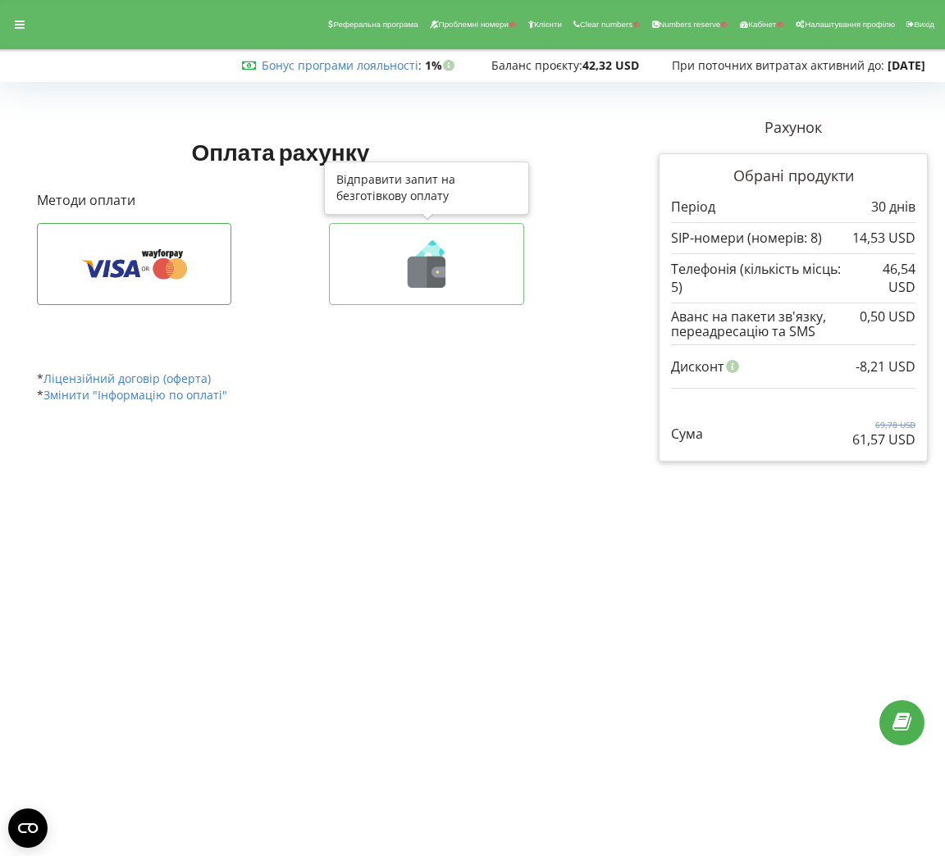
click at [451, 266] on icon at bounding box center [426, 264] width 161 height 48
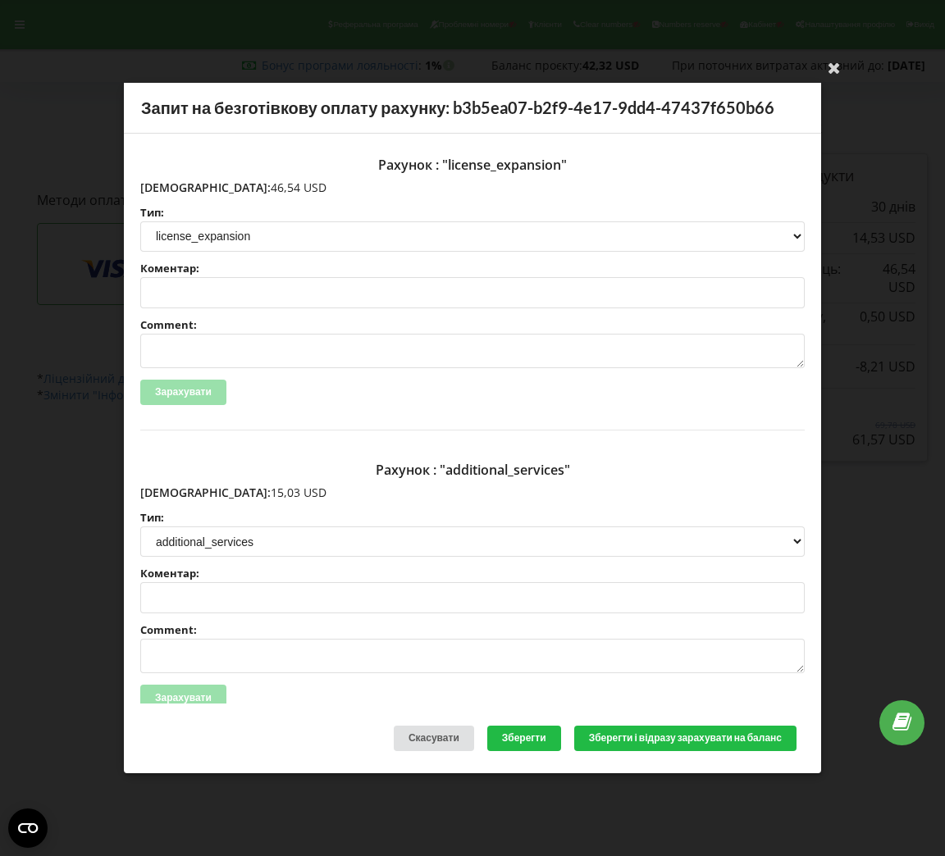
click at [451, 266] on label "Коментар:" at bounding box center [472, 268] width 664 height 11
click at [451, 277] on input "Коментар:" at bounding box center [472, 292] width 664 height 31
drag, startPoint x: 239, startPoint y: 182, endPoint x: 171, endPoint y: 185, distance: 67.3
click at [171, 185] on p "[DEMOGRAPHIC_DATA]: 46,54 USD" at bounding box center [472, 188] width 664 height 16
copy p "46,54 USD"
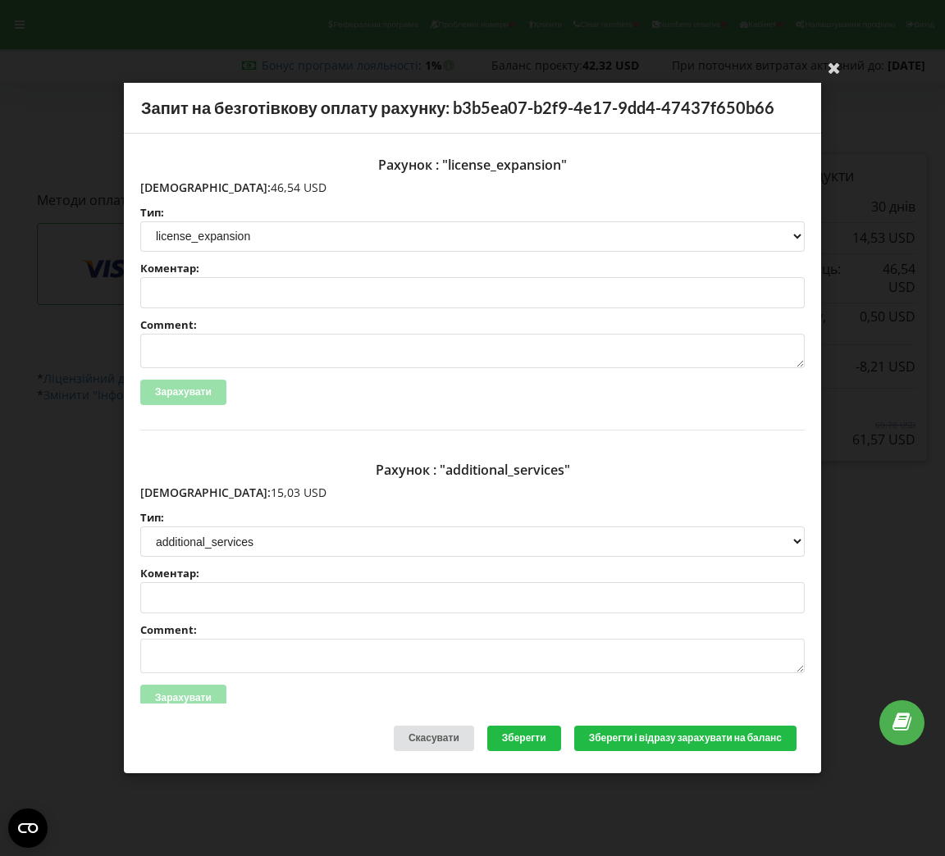
click at [234, 184] on p "[DEMOGRAPHIC_DATA]: 46,54 USD" at bounding box center [472, 188] width 664 height 16
drag, startPoint x: 234, startPoint y: 184, endPoint x: 175, endPoint y: 187, distance: 59.2
click at [175, 187] on p "[DEMOGRAPHIC_DATA]: 46,54 USD" at bounding box center [472, 188] width 664 height 16
copy p "46,54 USD"
click at [614, 18] on div "Ваша електронна адреса успішно підтверджена Запит на безготівкову оплату рахунк…" at bounding box center [472, 428] width 945 height 856
